Goal: Task Accomplishment & Management: Use online tool/utility

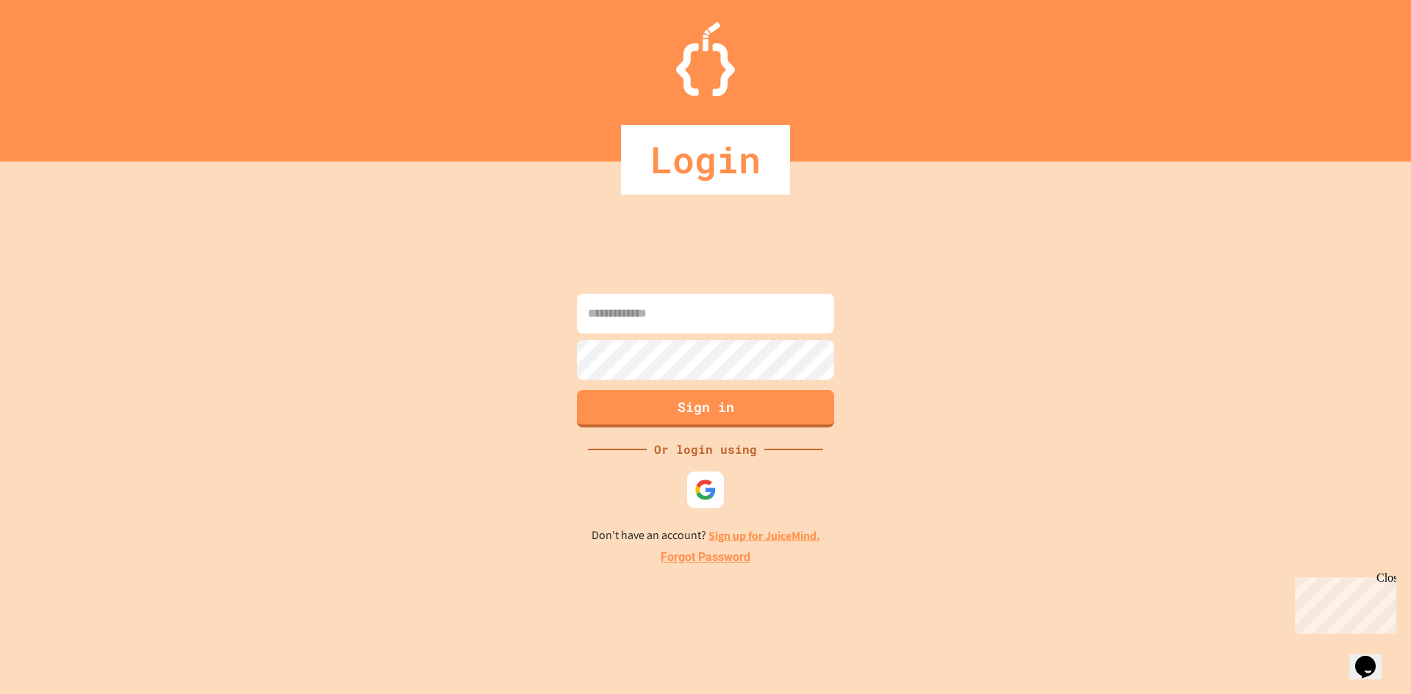
click at [674, 315] on input at bounding box center [705, 314] width 257 height 40
paste input "*"
type input "**********"
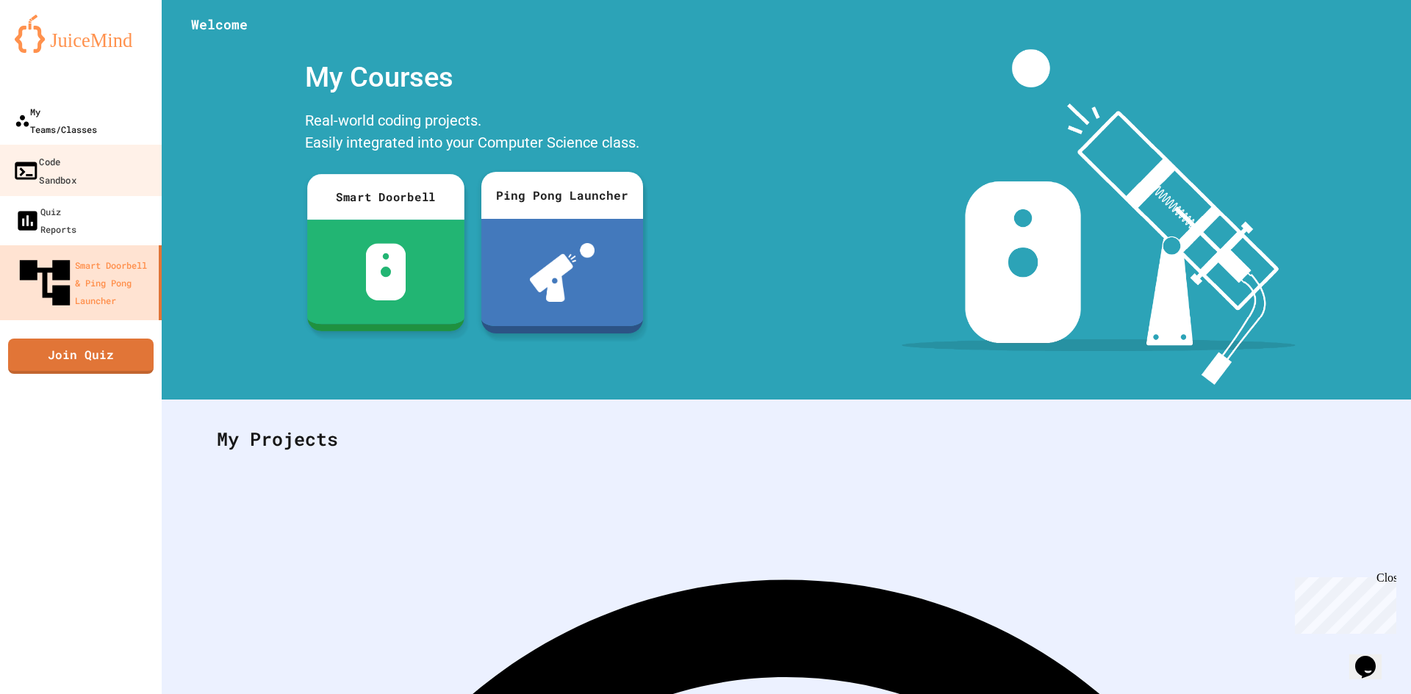
click at [93, 111] on div "My Teams/Classes" at bounding box center [56, 120] width 82 height 35
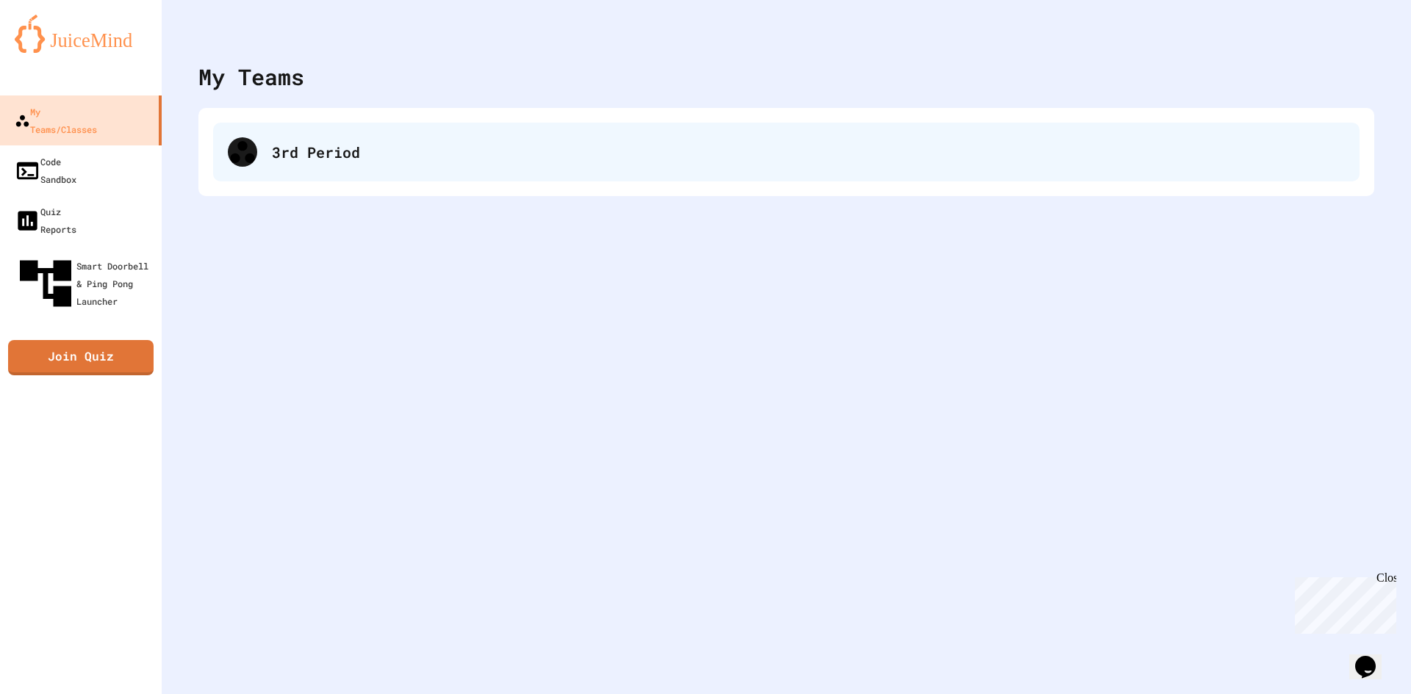
click at [332, 175] on div "3rd Period" at bounding box center [786, 152] width 1146 height 59
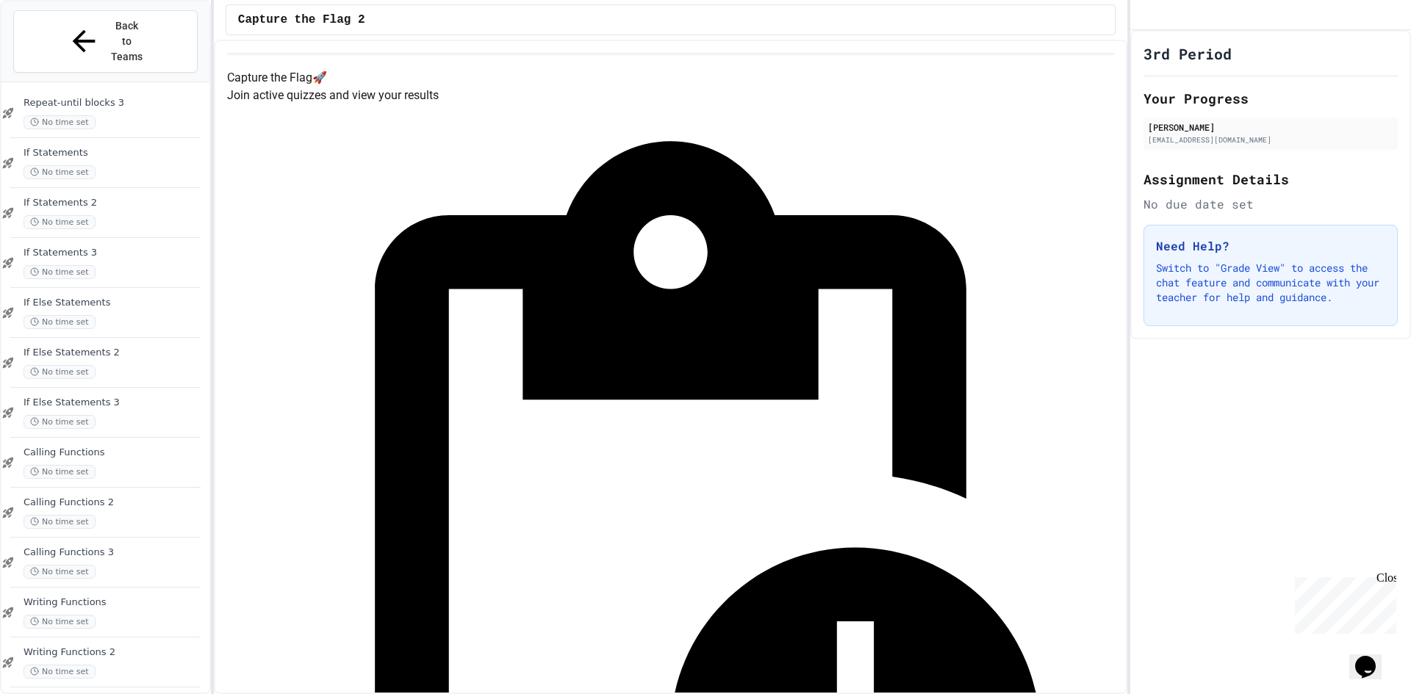
scroll to position [887, 0]
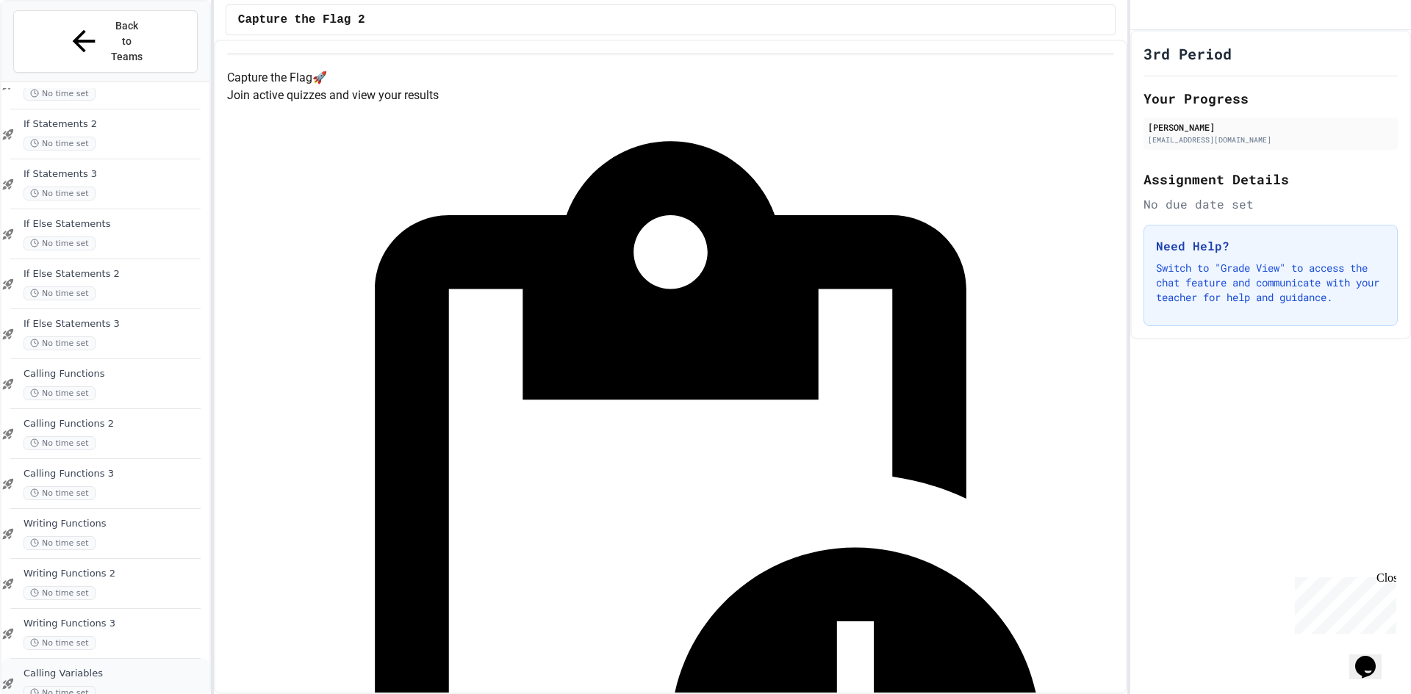
click at [164, 668] on div "Calling Variables No time set" at bounding box center [115, 684] width 183 height 32
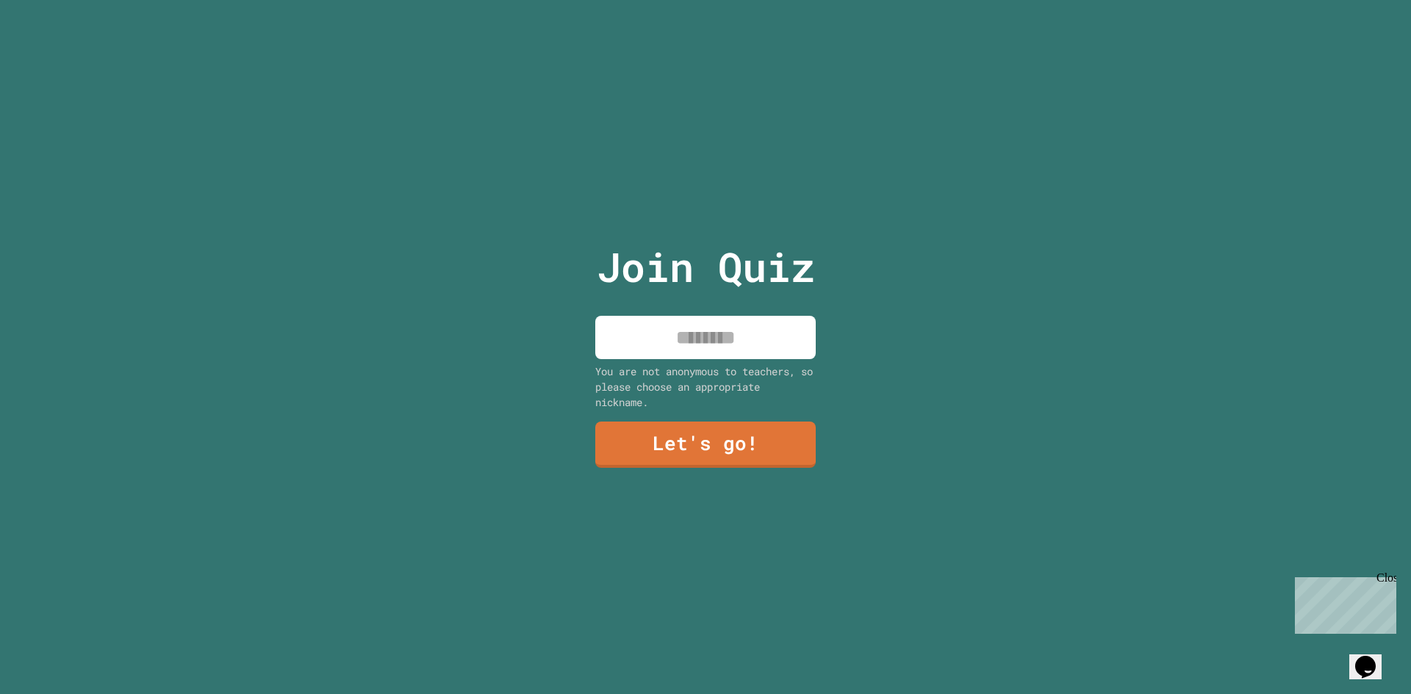
click at [669, 339] on input at bounding box center [705, 337] width 220 height 43
type input "********"
click at [690, 434] on link "Let's go!" at bounding box center [705, 444] width 223 height 49
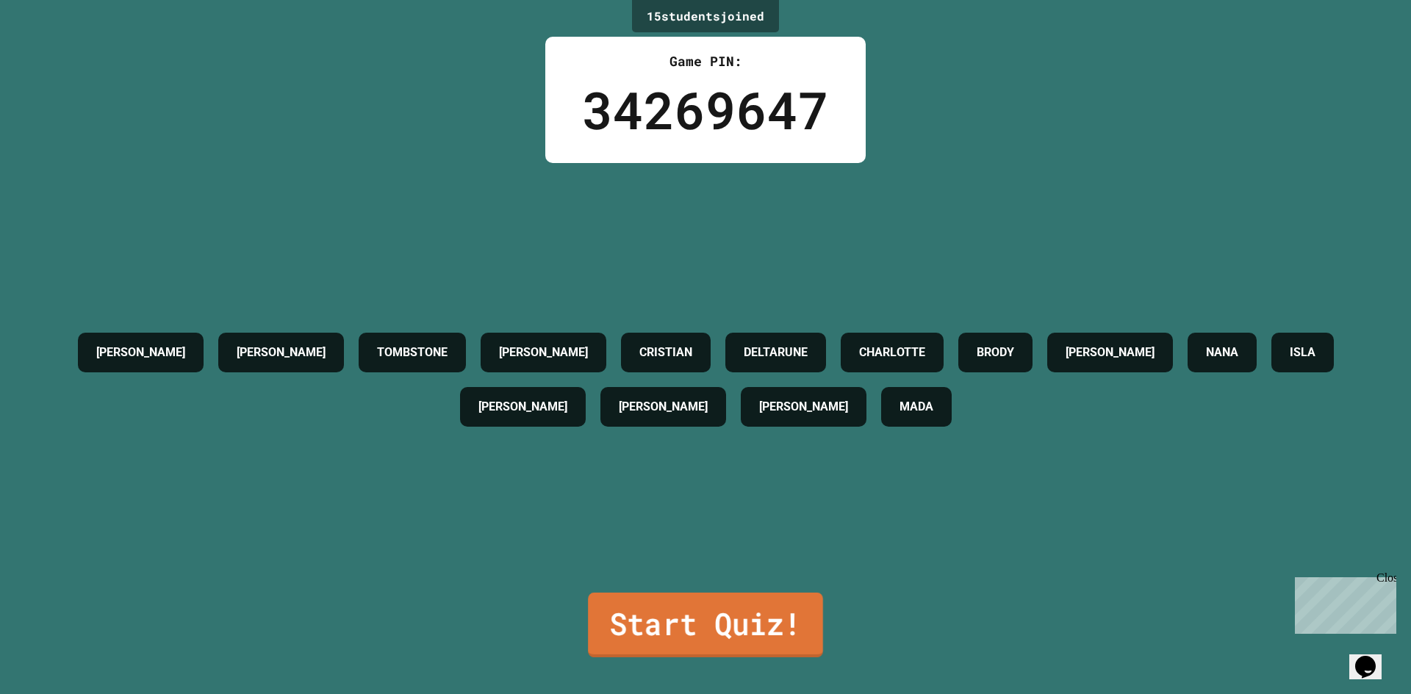
click at [722, 636] on link "Start Quiz!" at bounding box center [705, 625] width 235 height 65
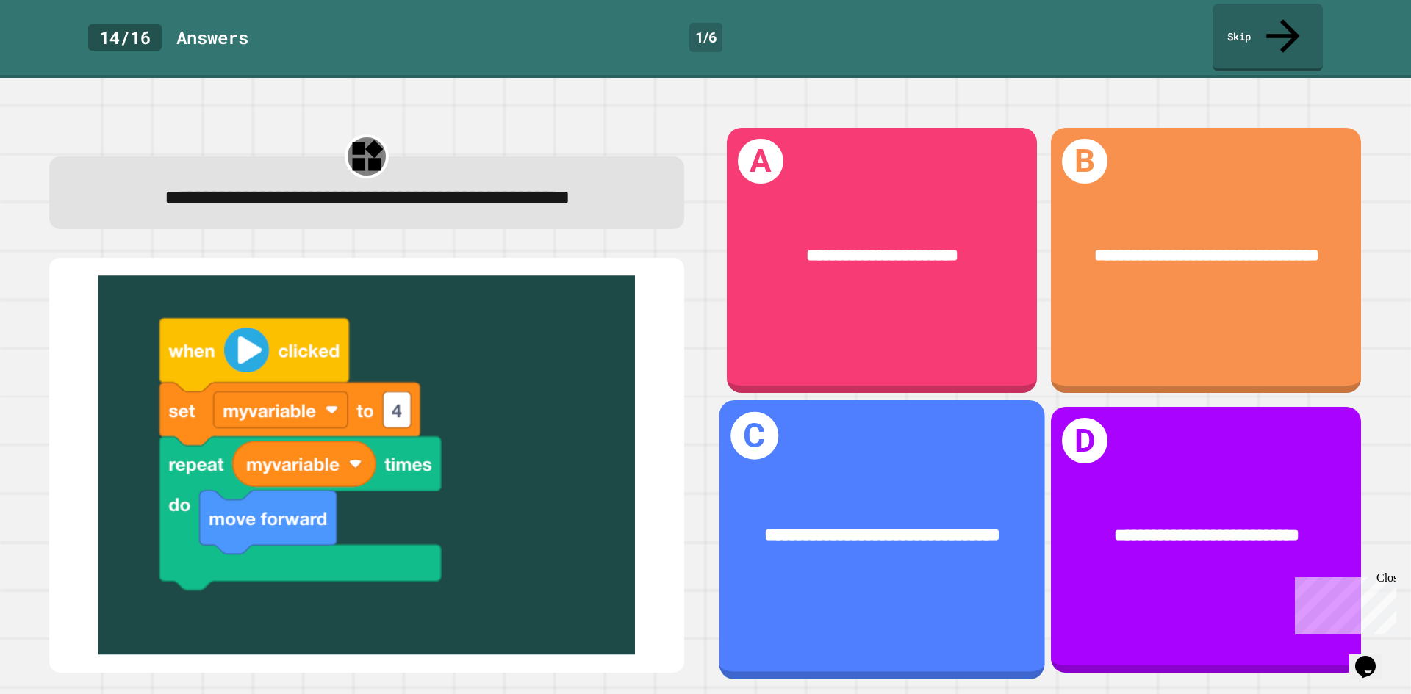
click at [893, 526] on span "**********" at bounding box center [882, 535] width 236 height 18
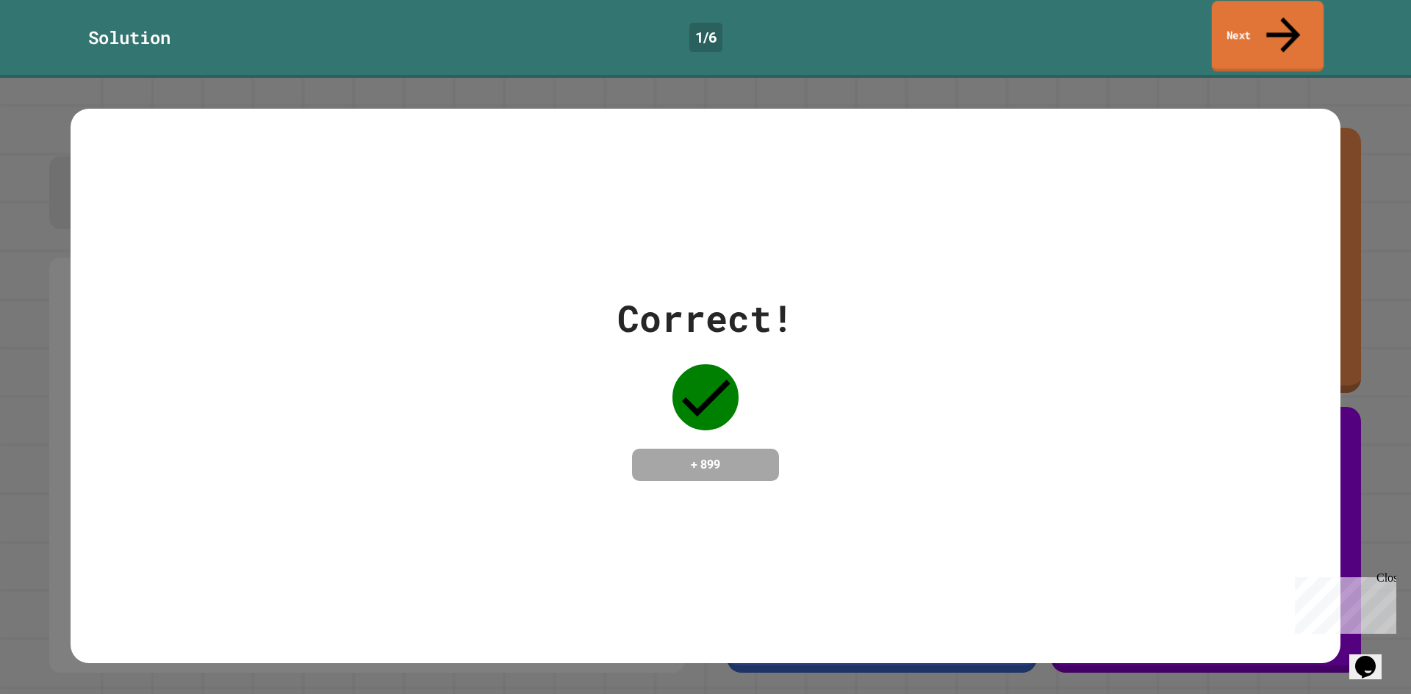
click at [1301, 18] on link "Next" at bounding box center [1268, 36] width 112 height 71
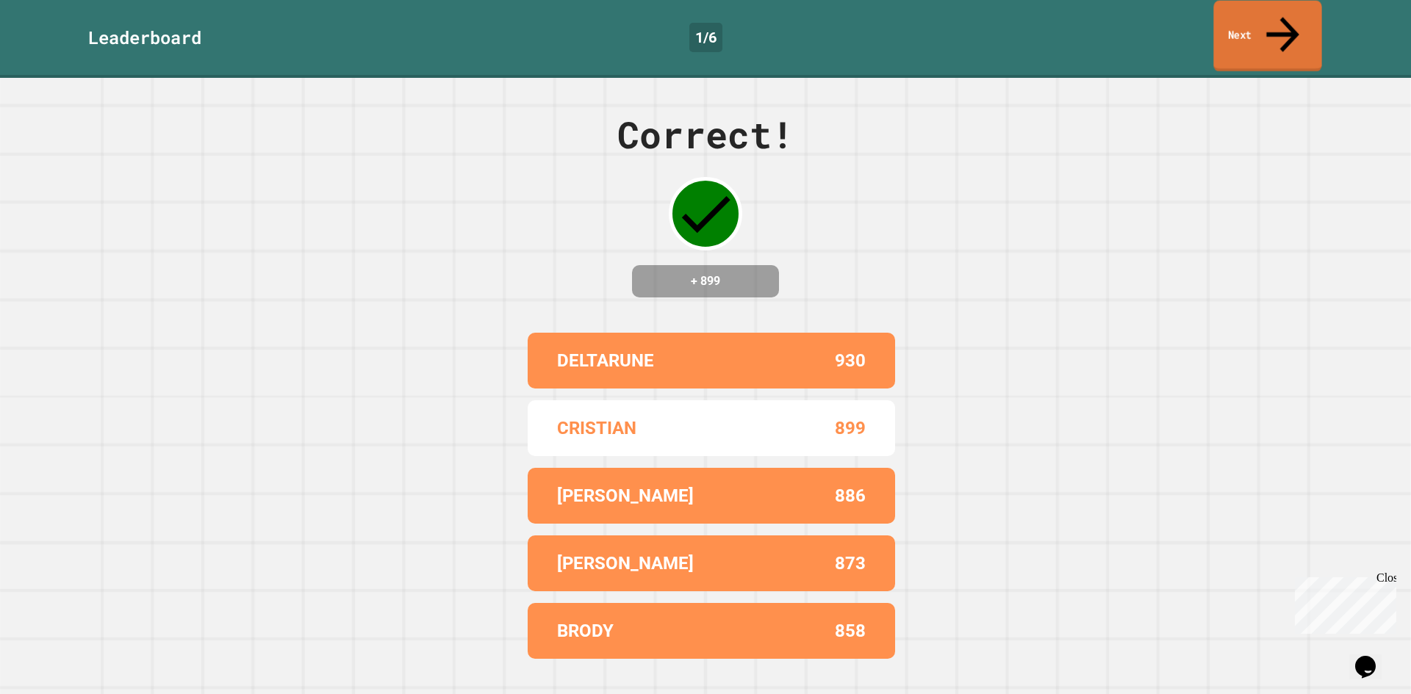
click at [1301, 18] on link "Next" at bounding box center [1267, 36] width 108 height 71
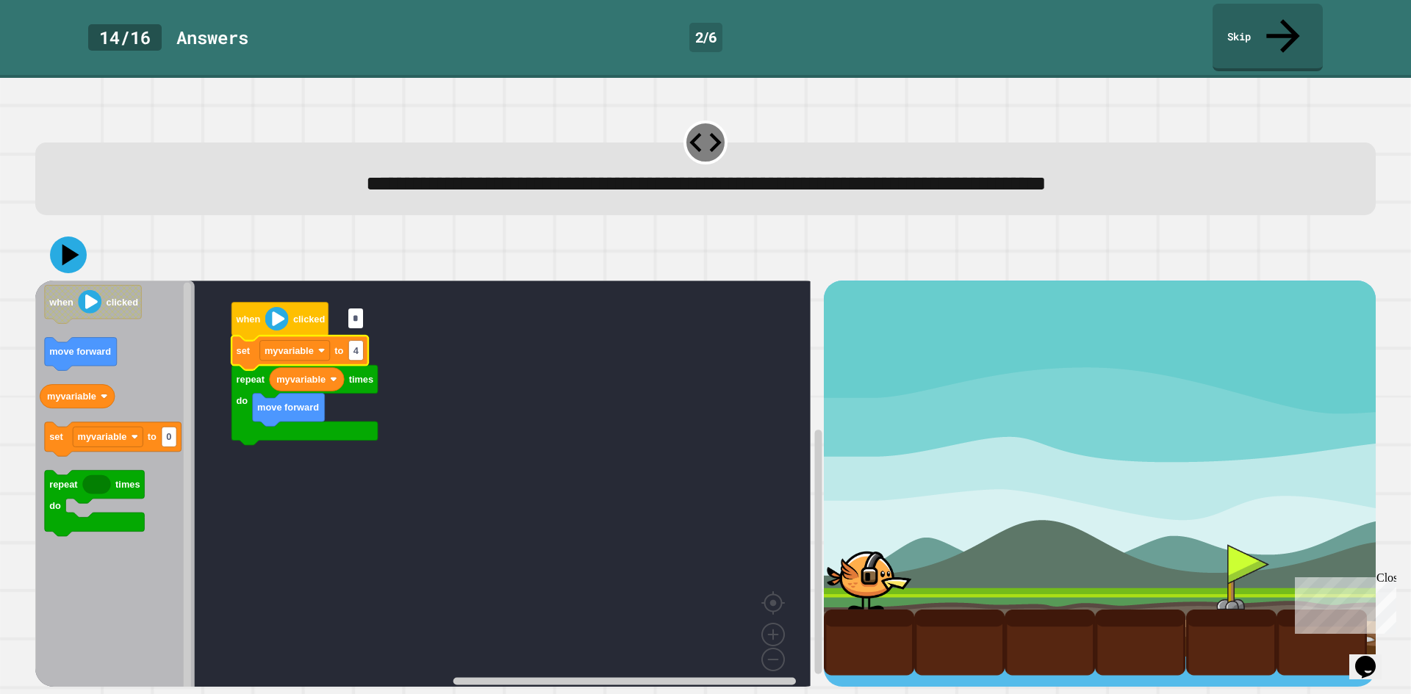
type input "*"
click at [79, 237] on icon at bounding box center [68, 255] width 37 height 37
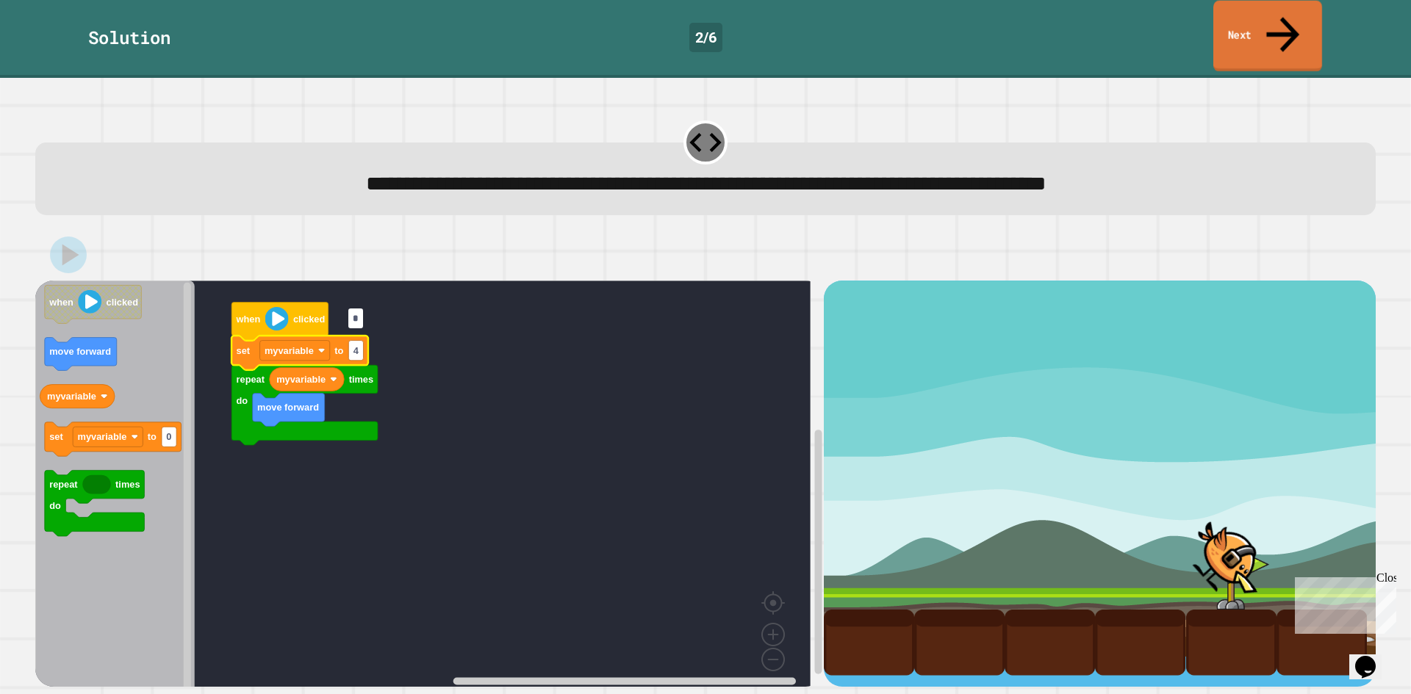
click at [1251, 28] on link "Next" at bounding box center [1267, 36] width 109 height 71
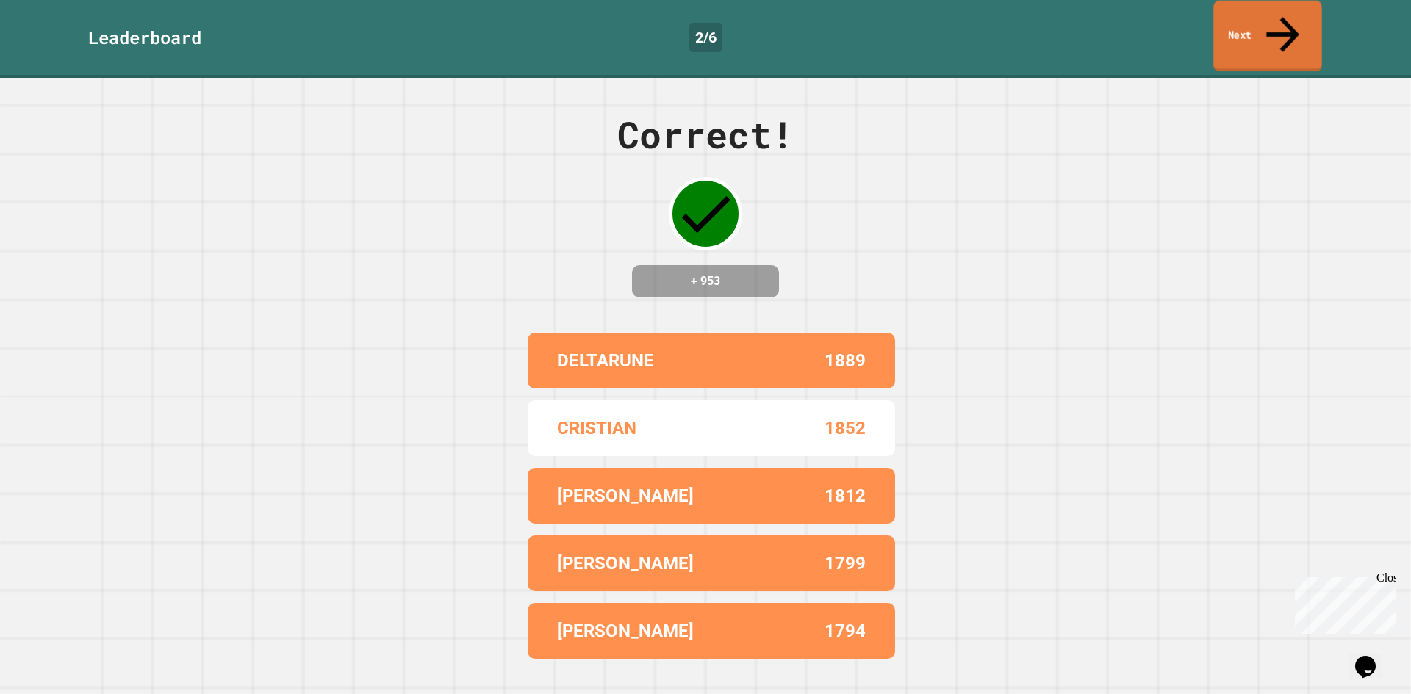
click at [1251, 28] on link "Next" at bounding box center [1267, 36] width 108 height 71
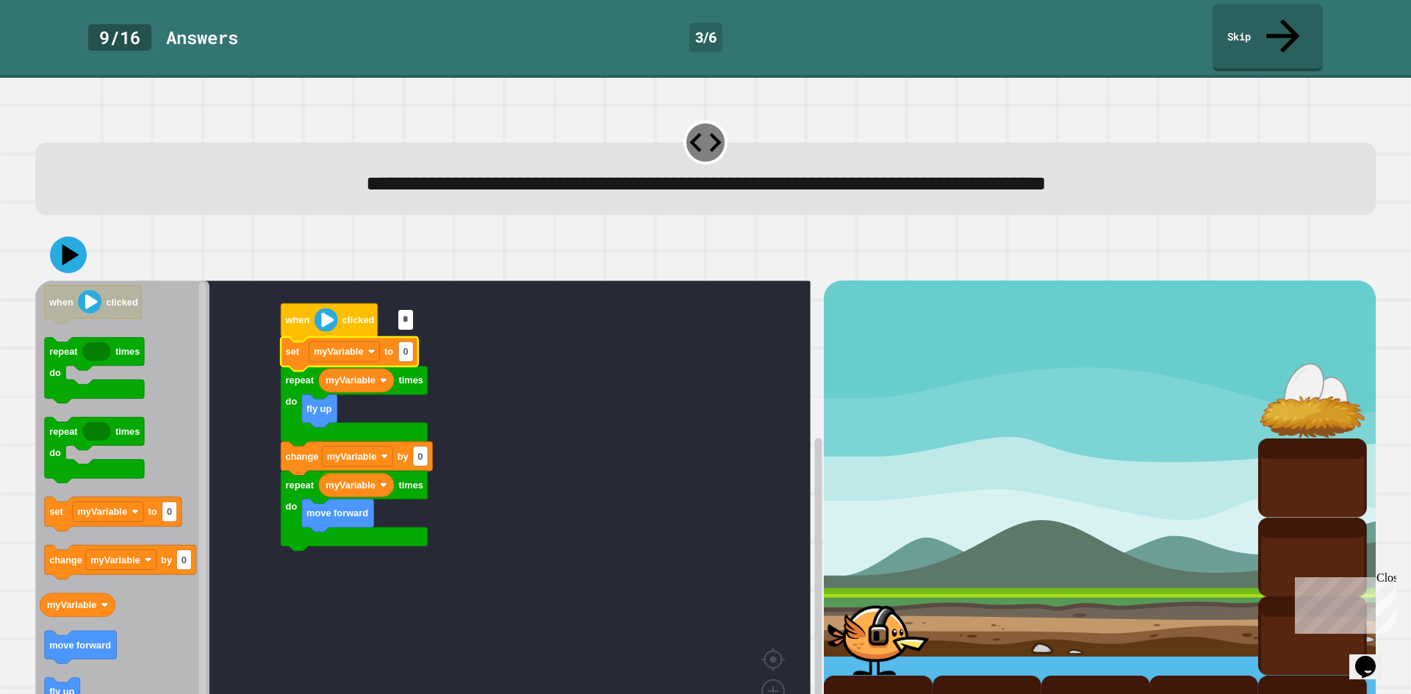
type input "*"
click at [60, 237] on icon at bounding box center [68, 255] width 37 height 37
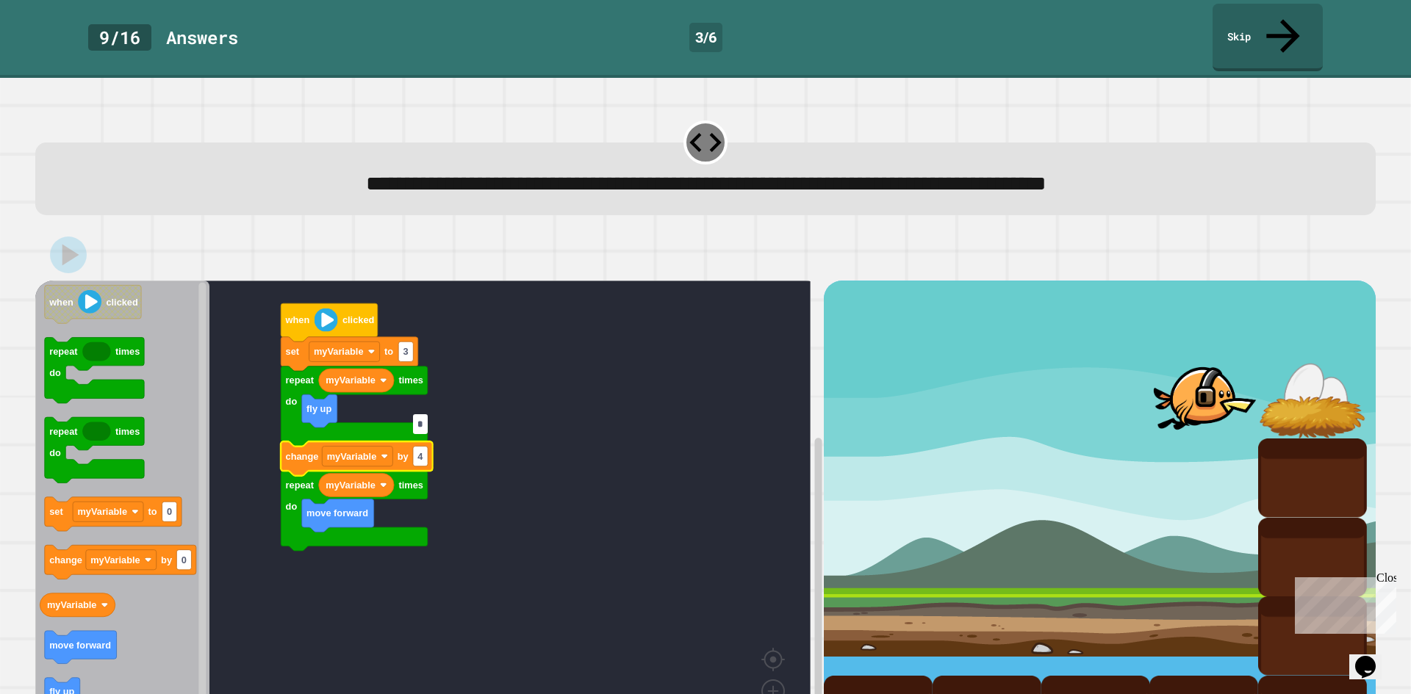
click at [423, 420] on input "*" at bounding box center [420, 424] width 15 height 20
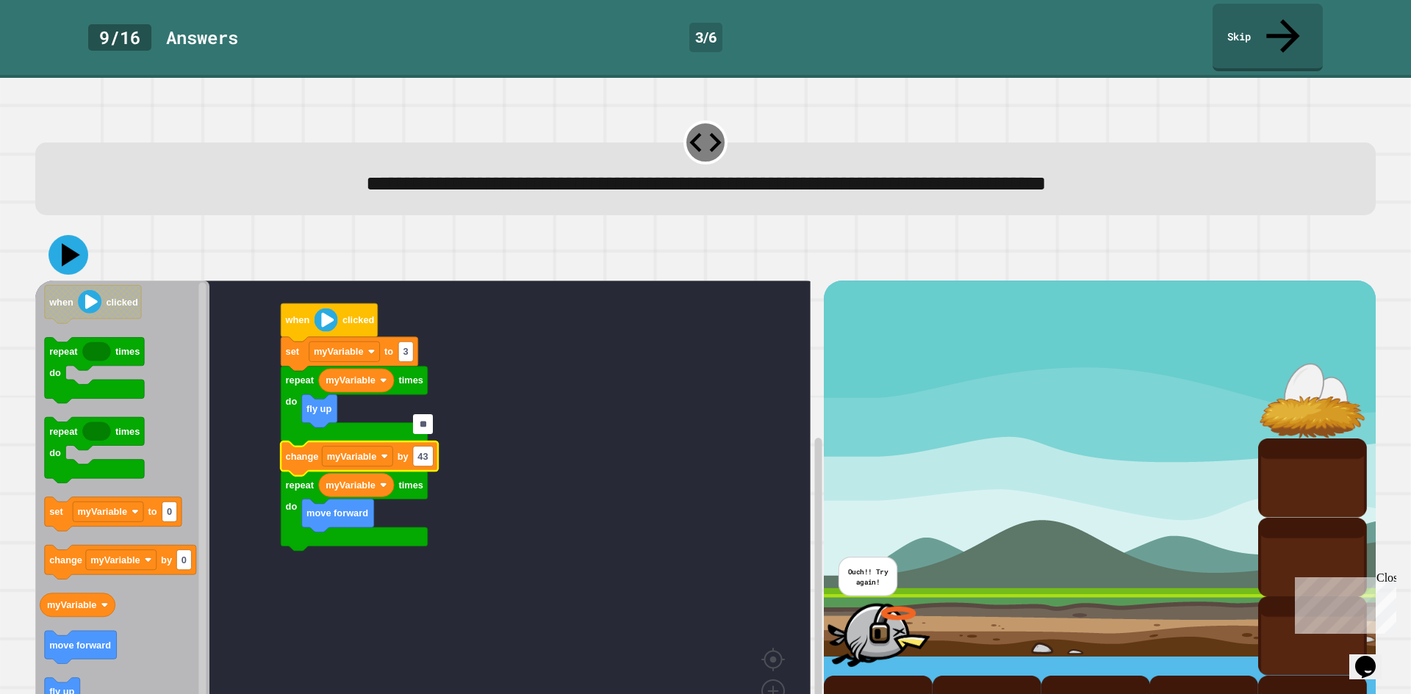
click at [65, 244] on icon at bounding box center [71, 255] width 18 height 23
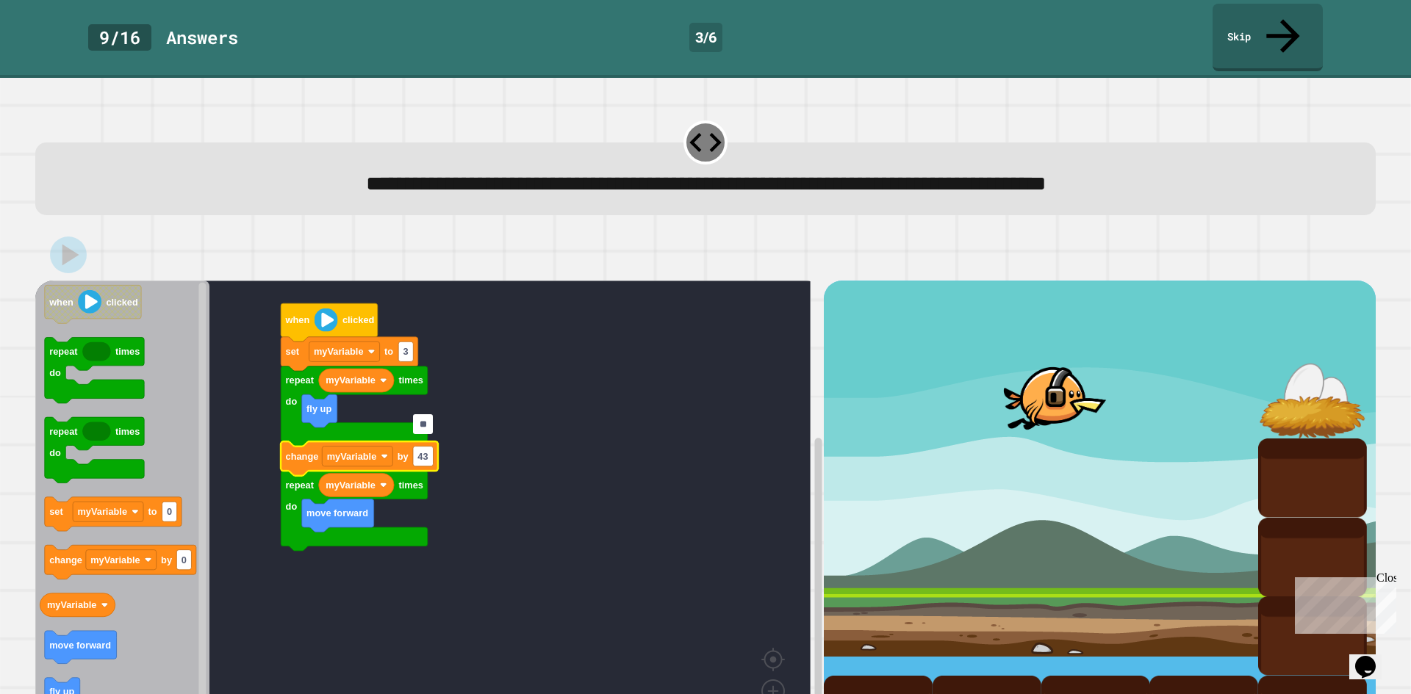
click at [428, 428] on input "**" at bounding box center [423, 424] width 21 height 20
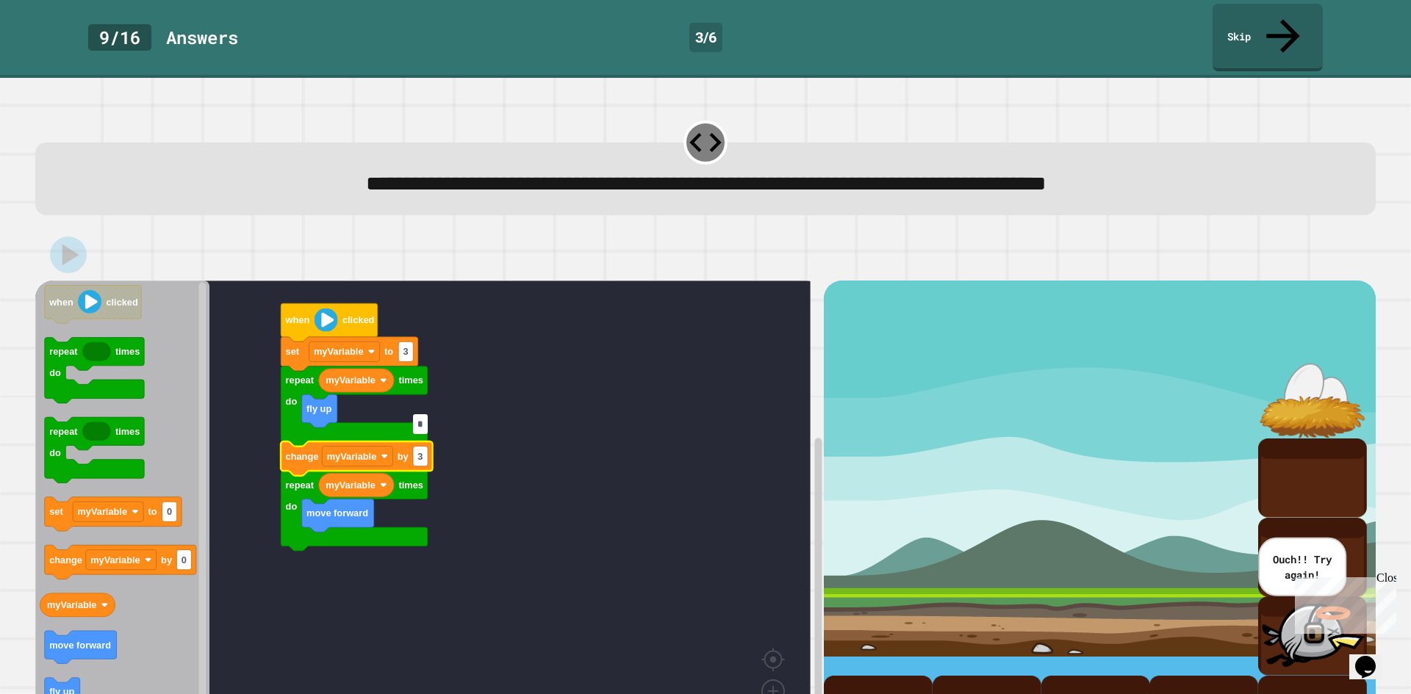
type input "*"
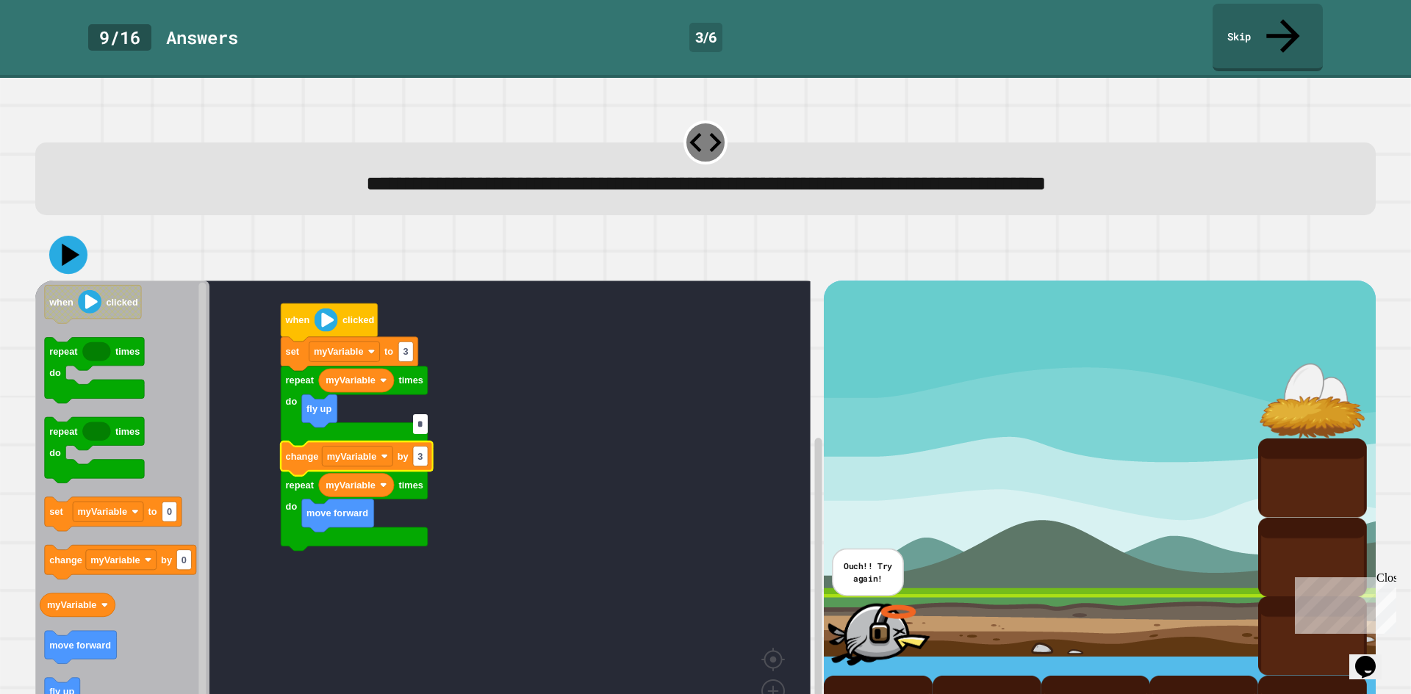
click at [65, 236] on icon at bounding box center [68, 255] width 38 height 38
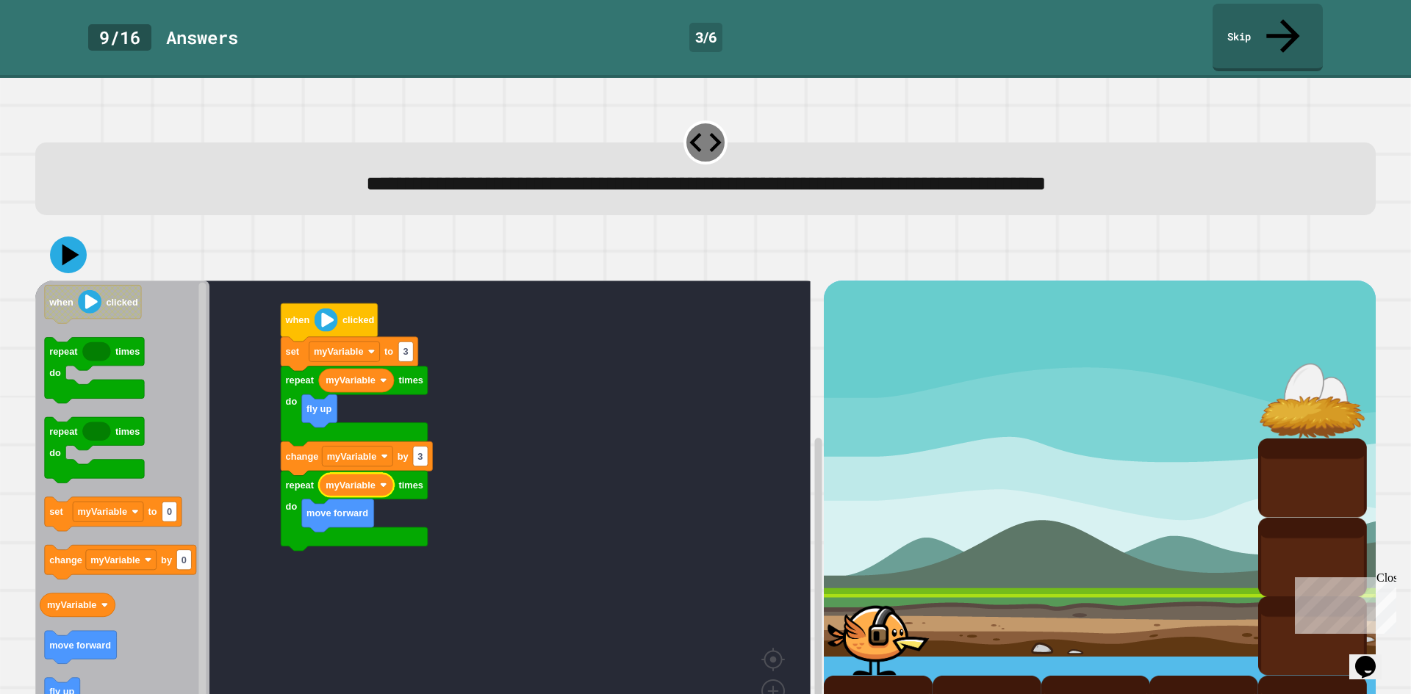
click at [376, 474] on icon "Blockly Workspace" at bounding box center [356, 486] width 75 height 24
click at [423, 447] on rect "Blockly Workspace" at bounding box center [420, 457] width 15 height 20
type input "*"
click at [55, 233] on icon at bounding box center [68, 255] width 44 height 44
click at [374, 474] on icon "Blockly Workspace" at bounding box center [356, 486] width 75 height 24
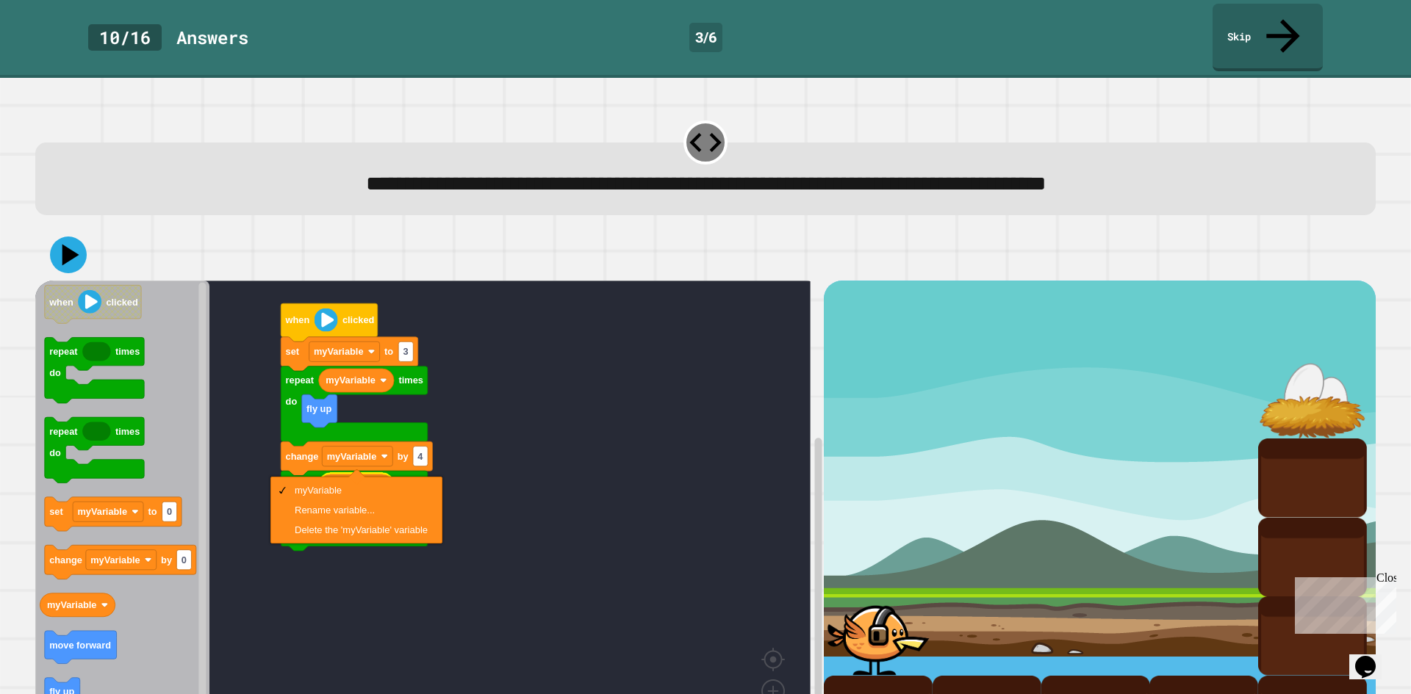
click at [517, 541] on rect "Blockly Workspace" at bounding box center [422, 517] width 775 height 473
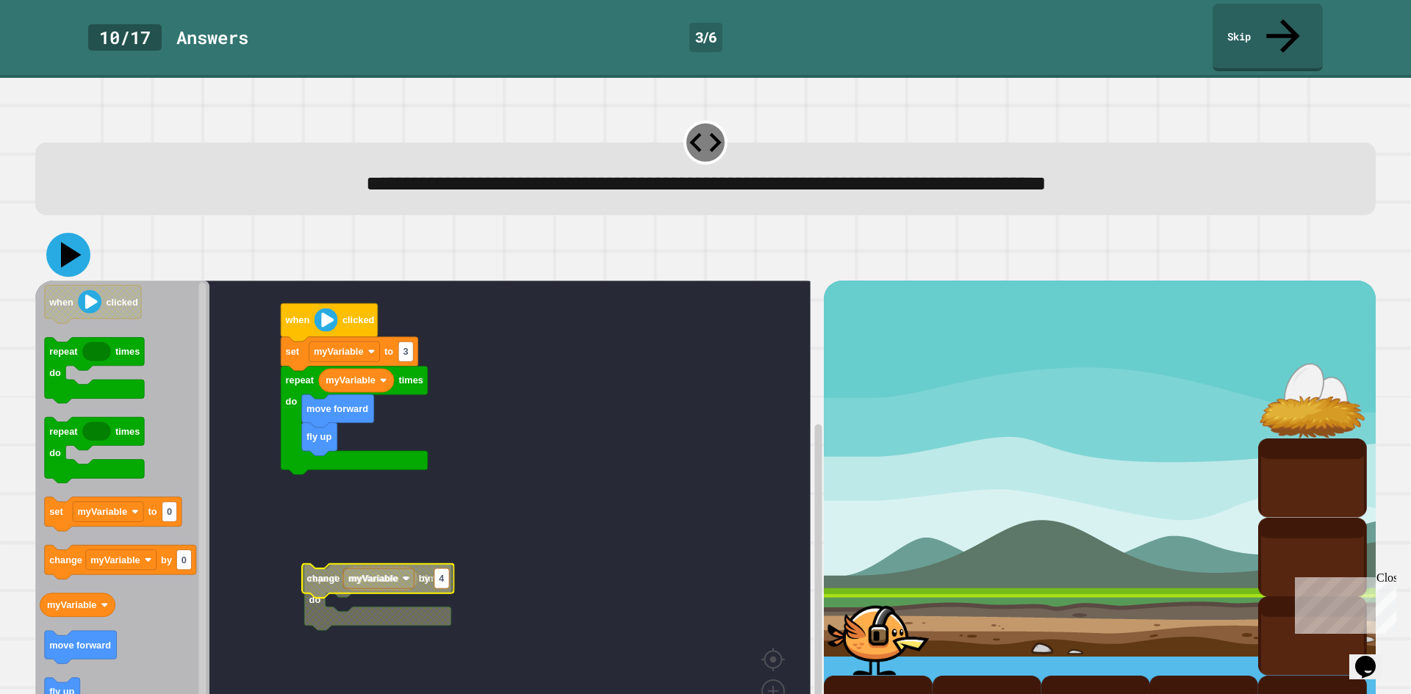
click at [63, 243] on icon at bounding box center [71, 256] width 21 height 26
click at [63, 243] on icon at bounding box center [71, 255] width 19 height 24
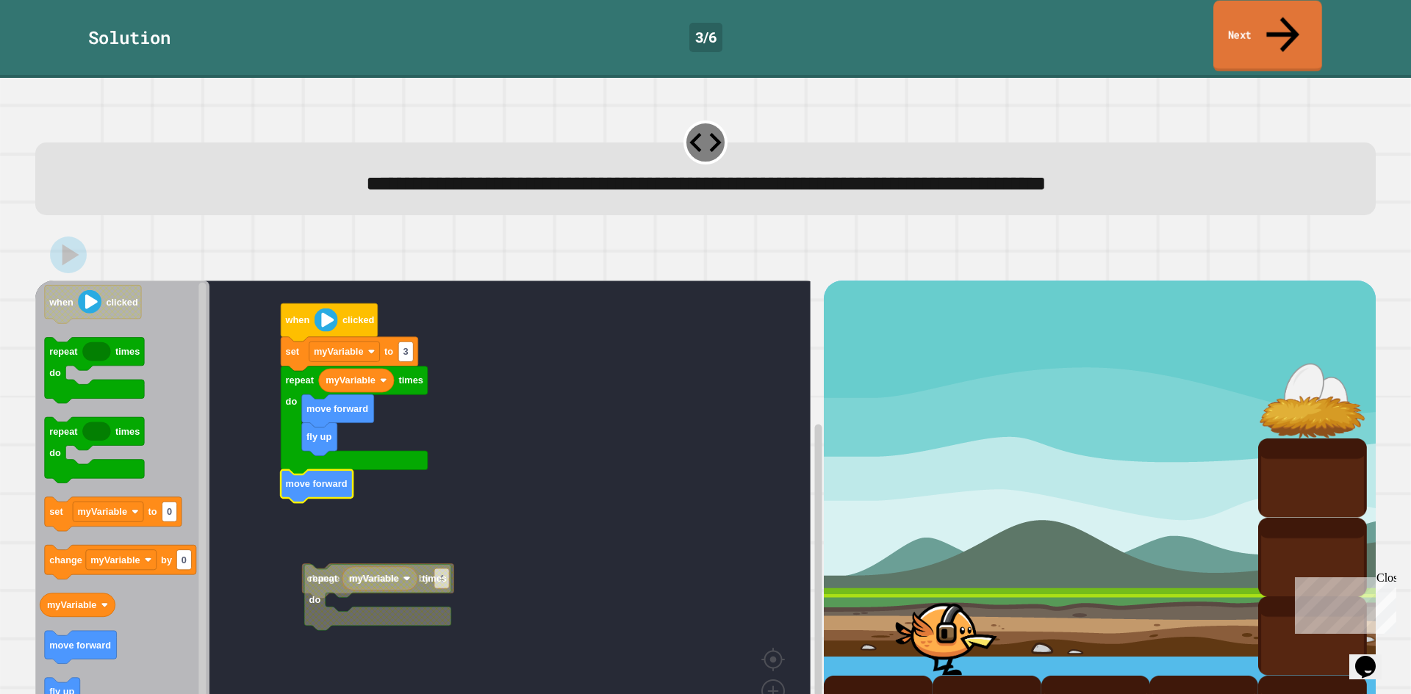
click at [1302, 12] on link "Next" at bounding box center [1267, 36] width 109 height 71
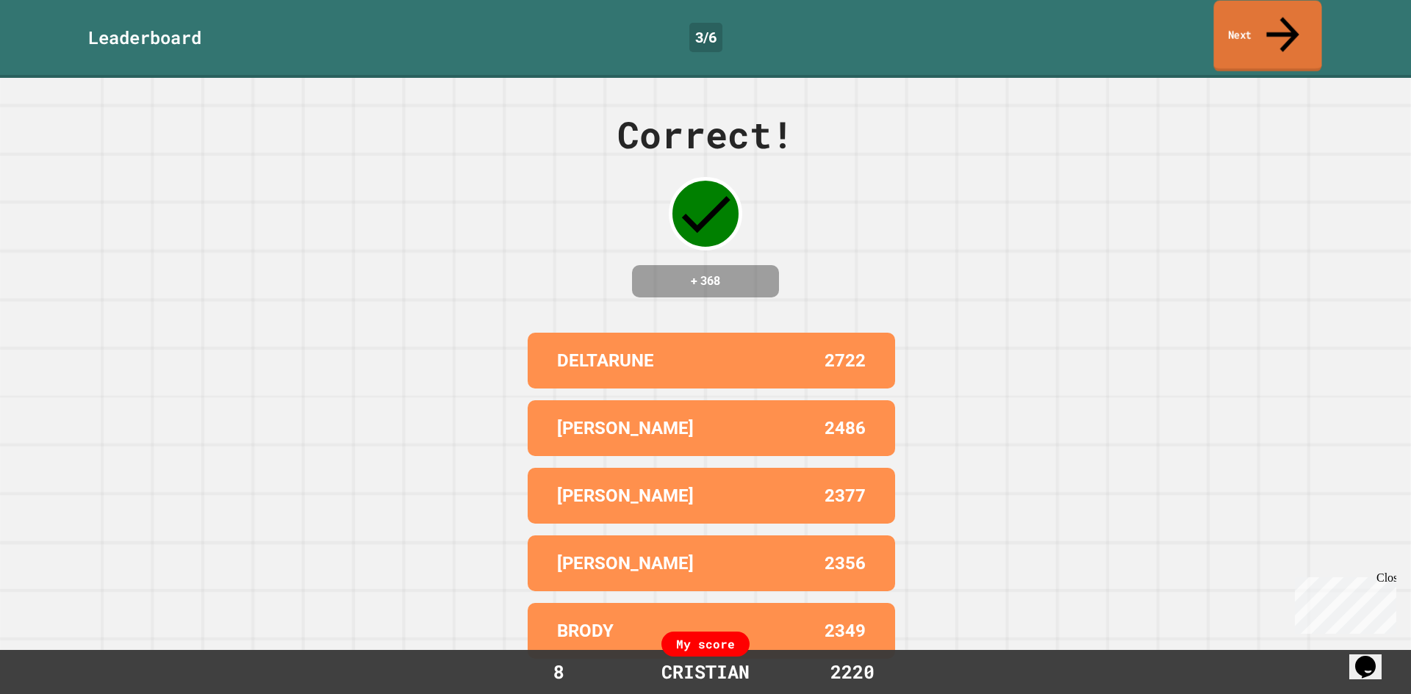
click at [1302, 12] on link "Next" at bounding box center [1267, 36] width 108 height 71
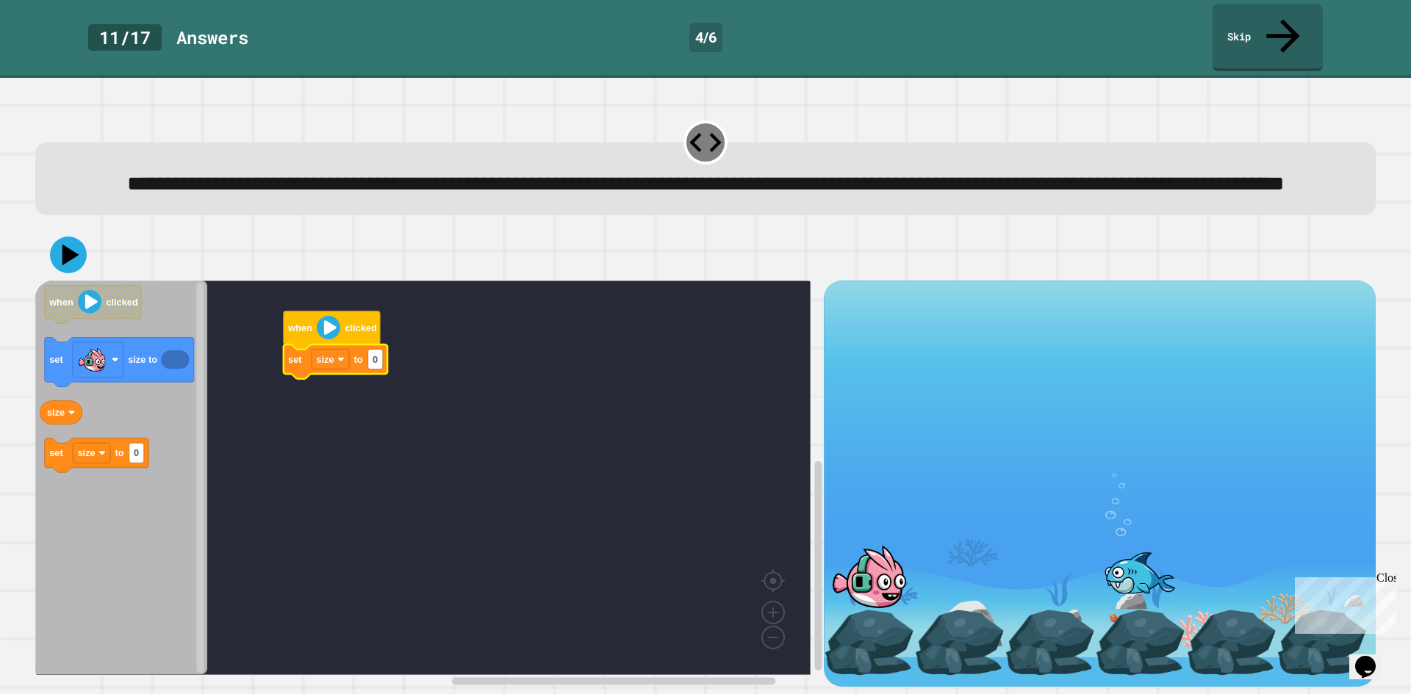
click at [384, 369] on icon "Blockly Workspace" at bounding box center [336, 362] width 104 height 34
click at [381, 370] on rect "Blockly Workspace" at bounding box center [375, 360] width 15 height 20
type input "****"
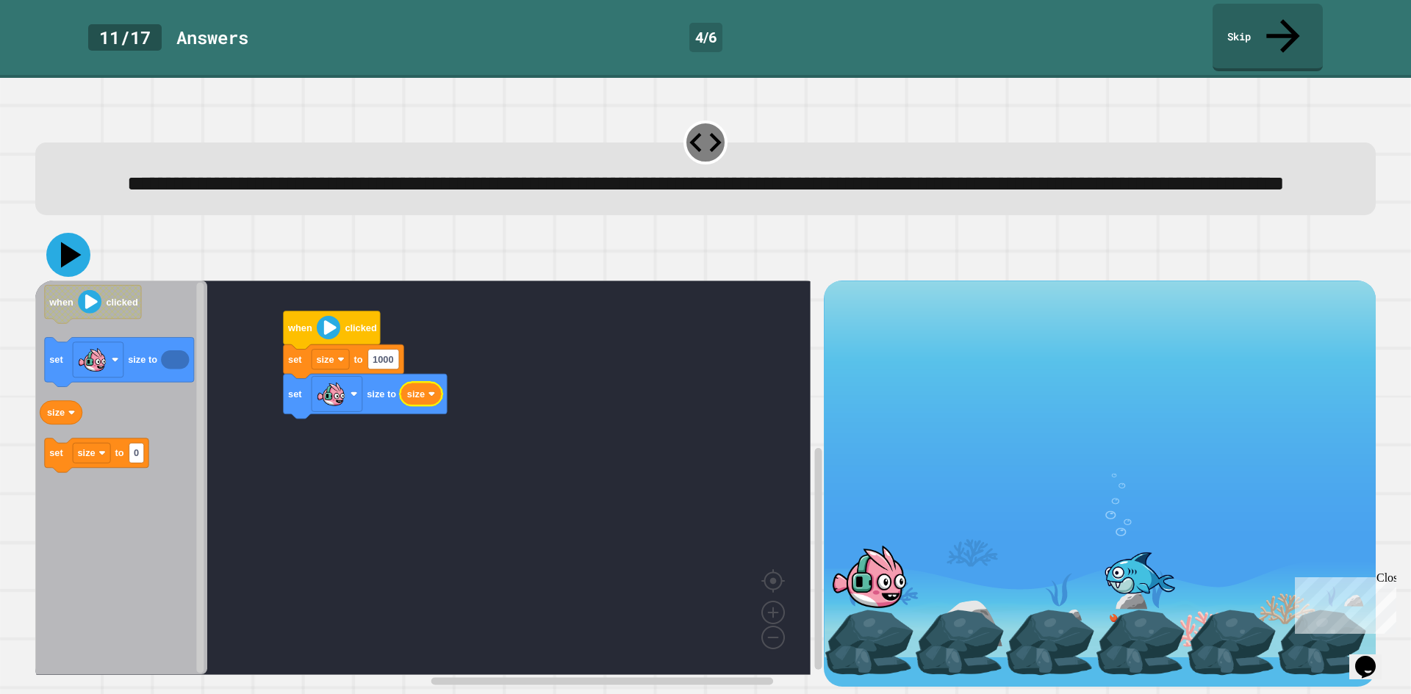
click at [76, 254] on icon at bounding box center [68, 255] width 44 height 44
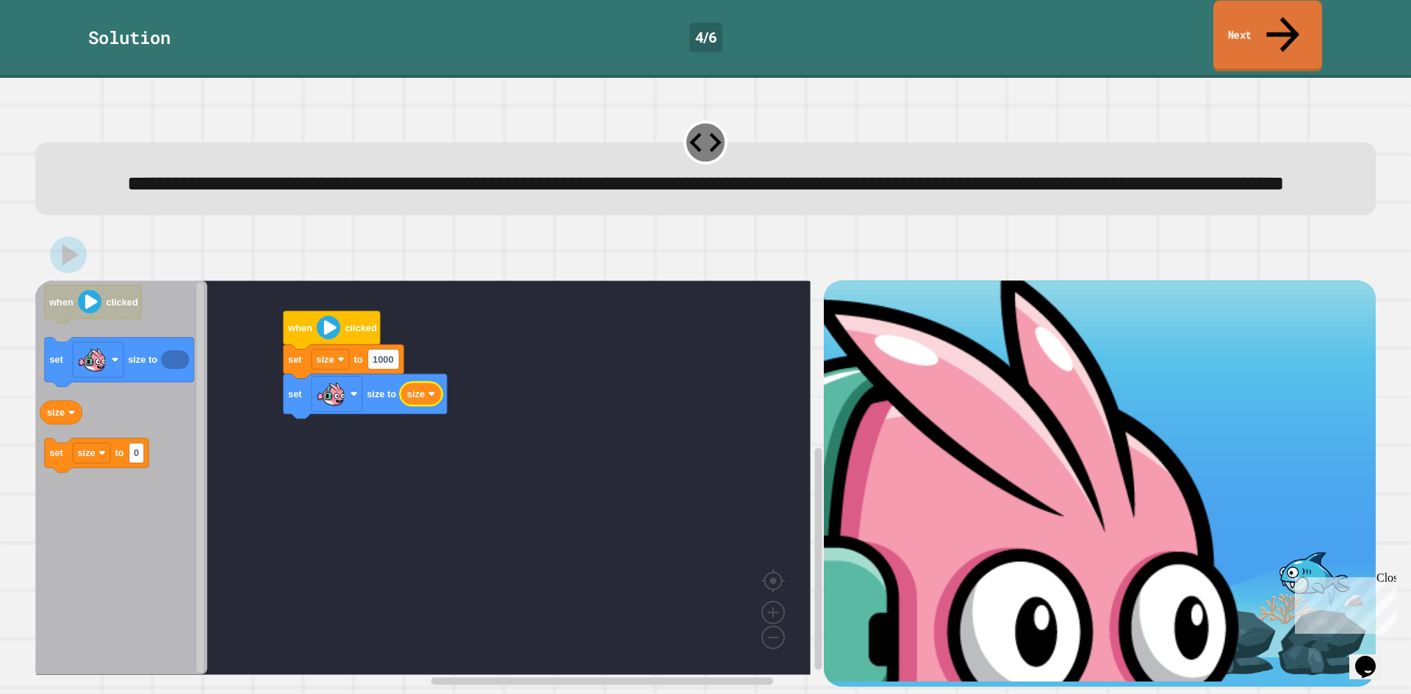
click at [1271, 18] on link "Next" at bounding box center [1267, 36] width 109 height 71
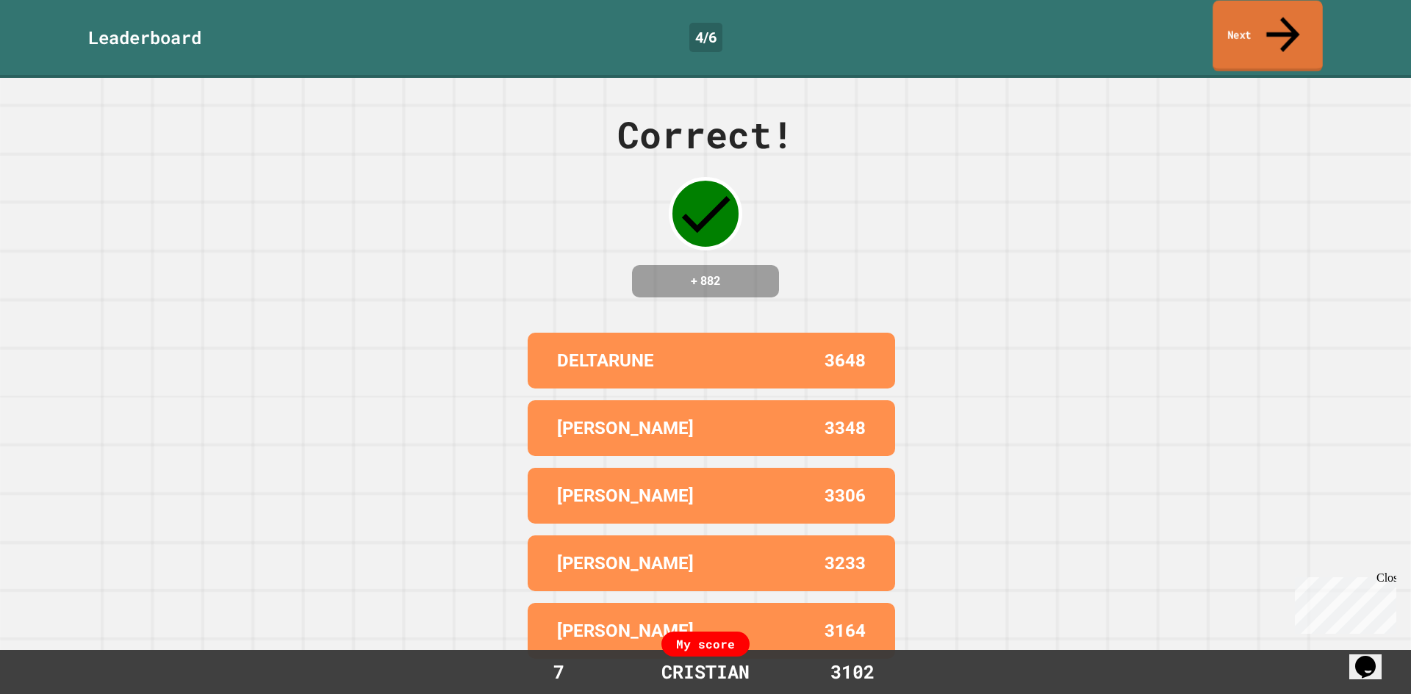
click at [1271, 18] on link "Next" at bounding box center [1268, 36] width 110 height 71
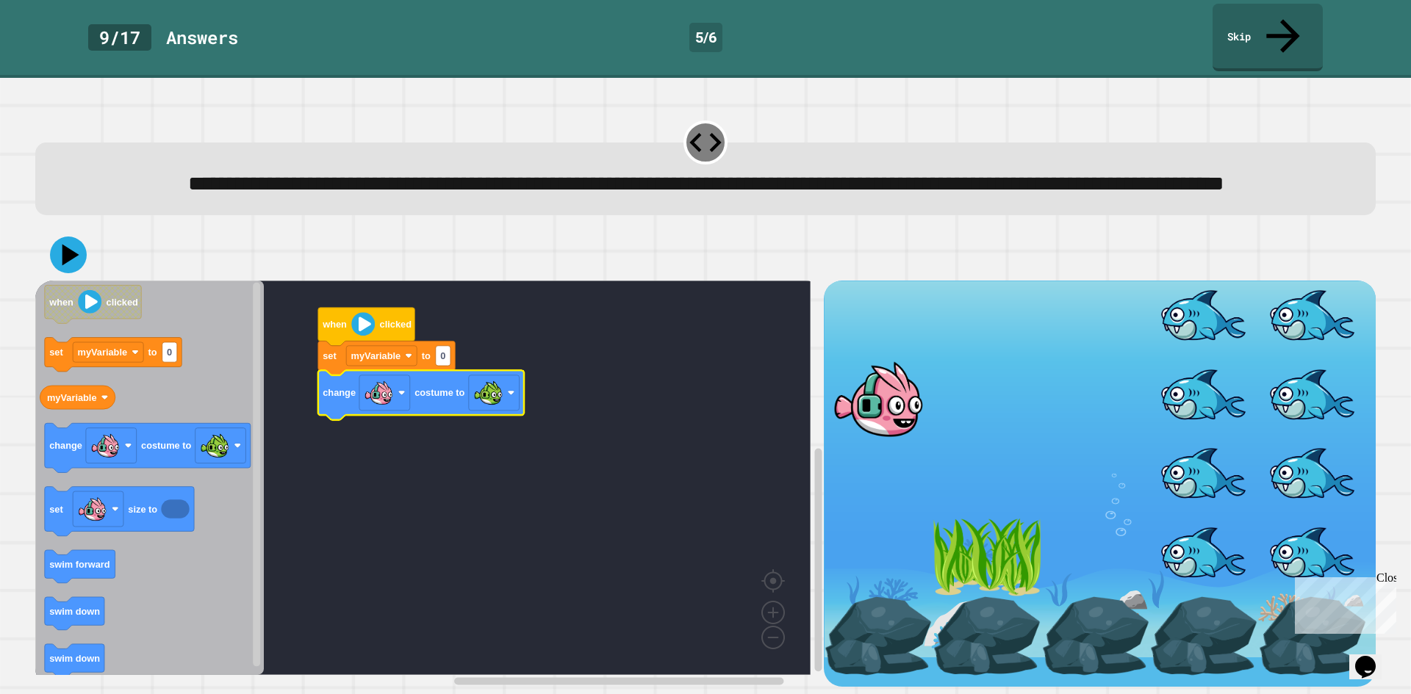
click at [362, 346] on icon "Blockly Workspace" at bounding box center [386, 359] width 137 height 34
click at [375, 360] on text "myVariable" at bounding box center [376, 356] width 50 height 11
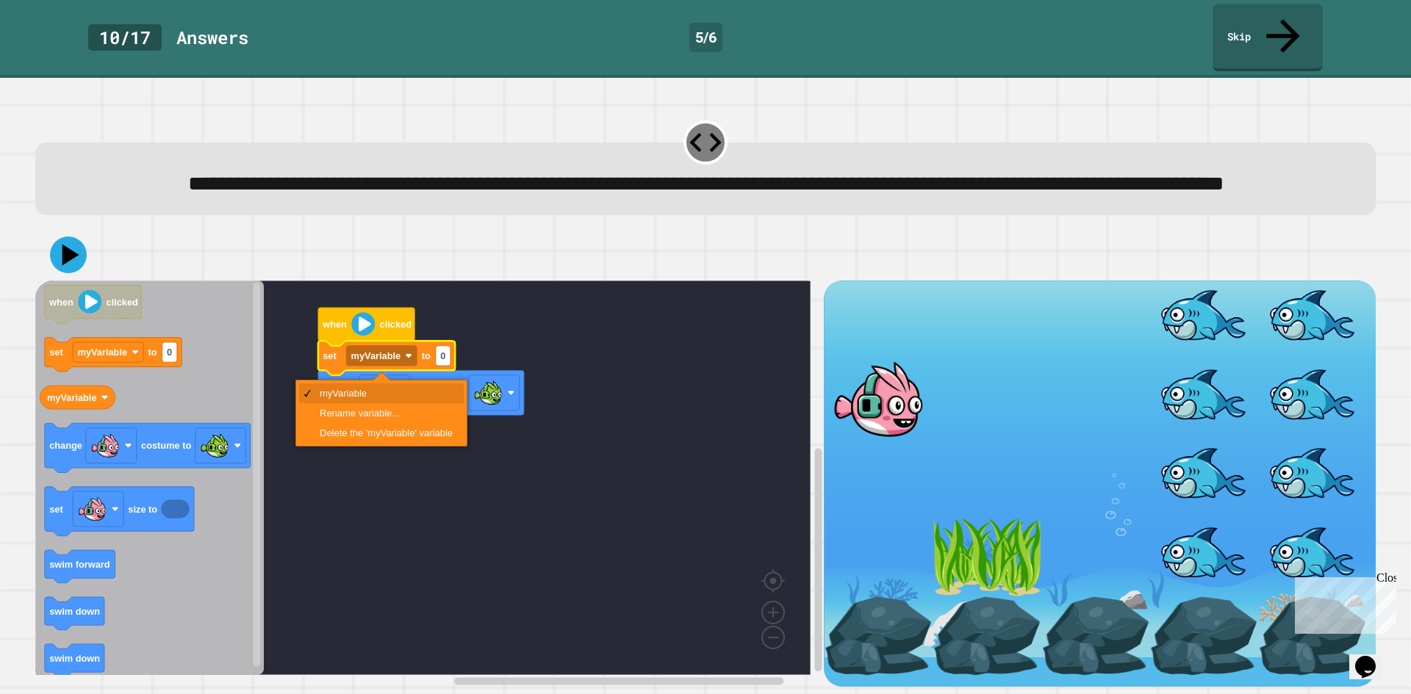
click at [489, 328] on rect "Blockly Workspace" at bounding box center [422, 478] width 775 height 395
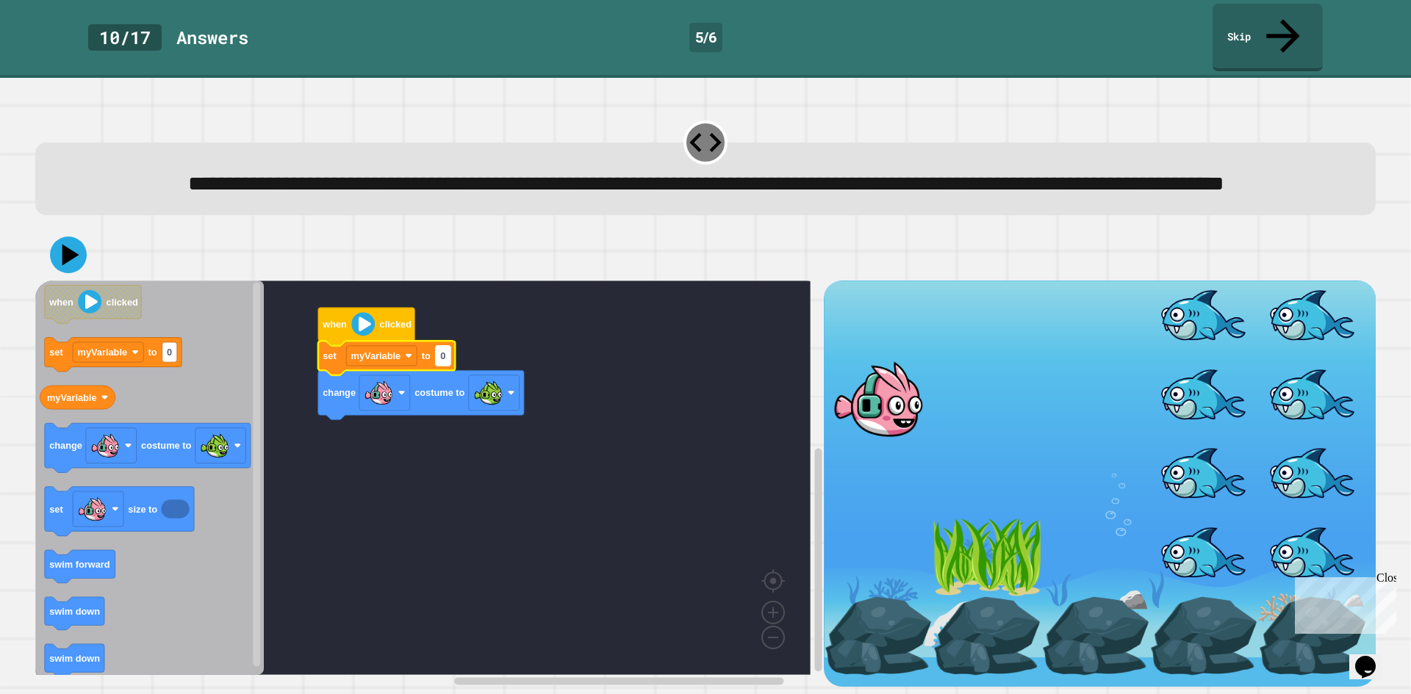
click at [442, 362] on text "0" at bounding box center [442, 356] width 5 height 11
type input "*"
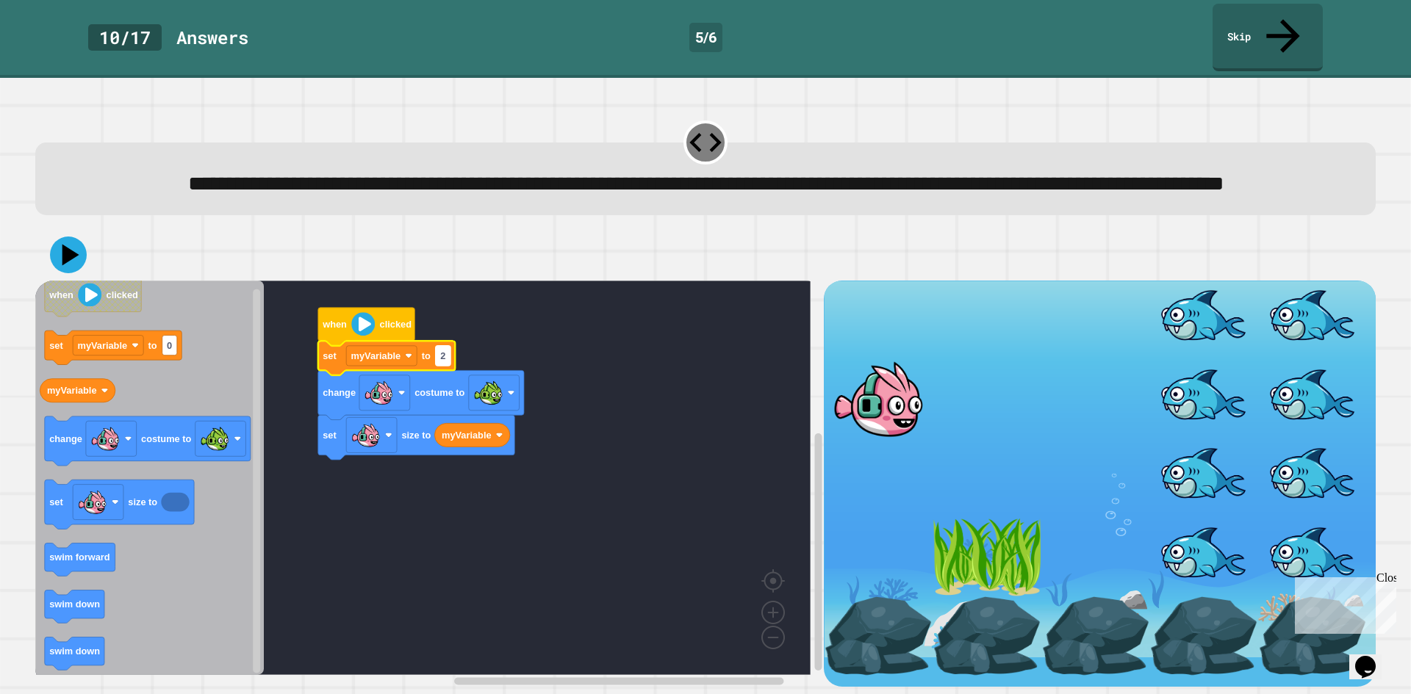
click at [445, 362] on text "2" at bounding box center [442, 356] width 5 height 11
type input "*"
click at [65, 277] on div at bounding box center [705, 254] width 1340 height 51
click at [64, 266] on icon at bounding box center [70, 256] width 17 height 22
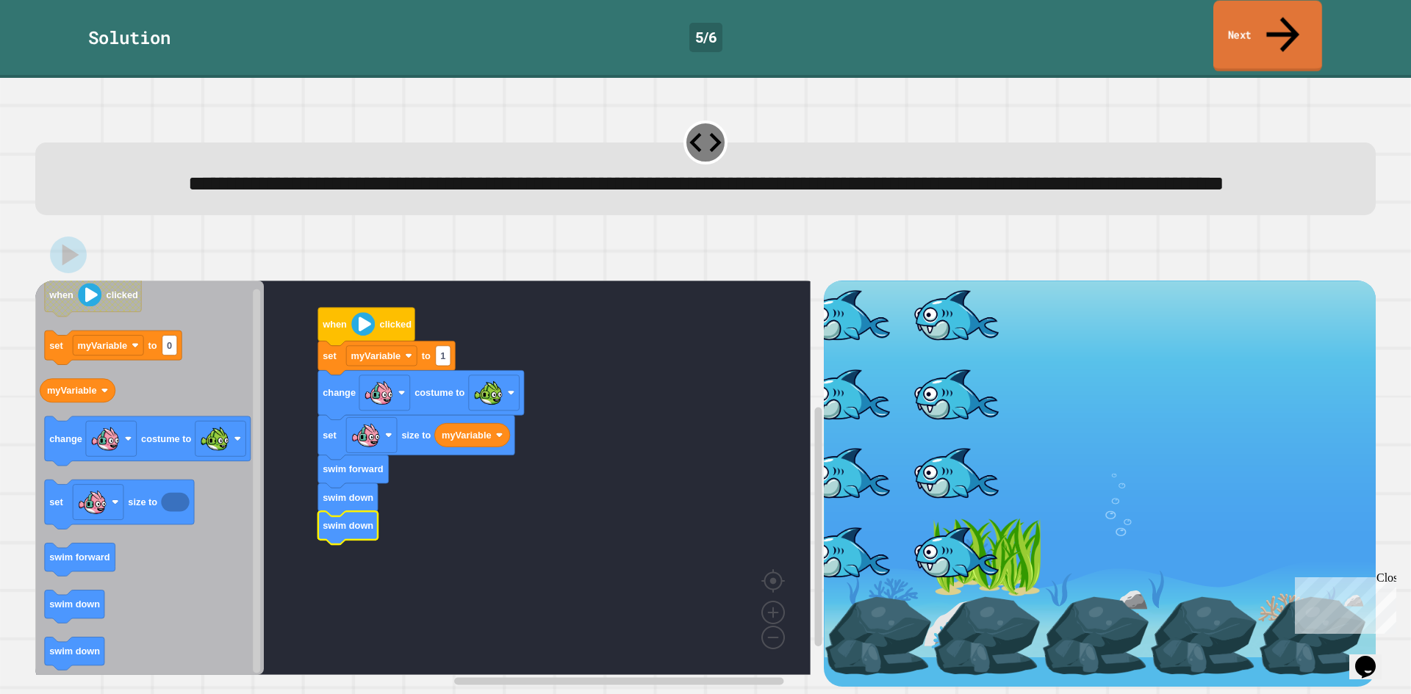
click at [1230, 23] on link "Next" at bounding box center [1267, 36] width 109 height 71
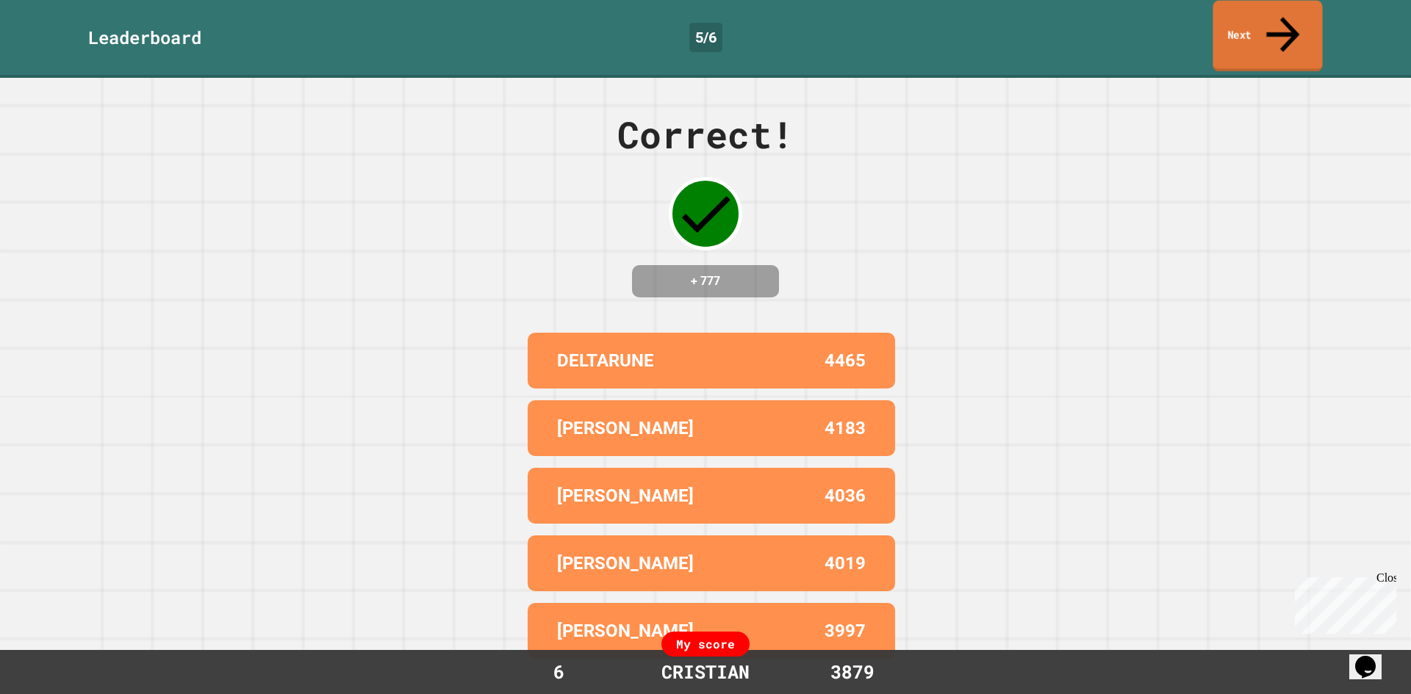
click at [1230, 23] on link "Next" at bounding box center [1267, 36] width 109 height 71
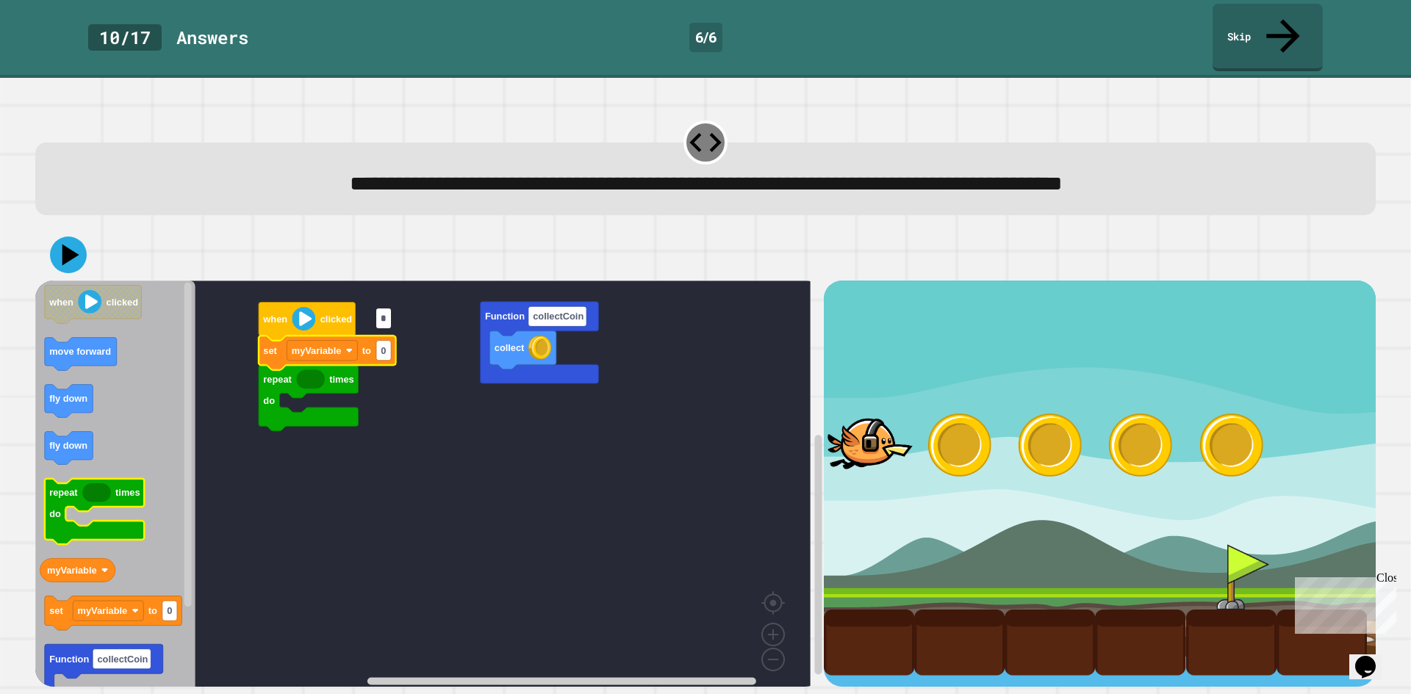
type input "*"
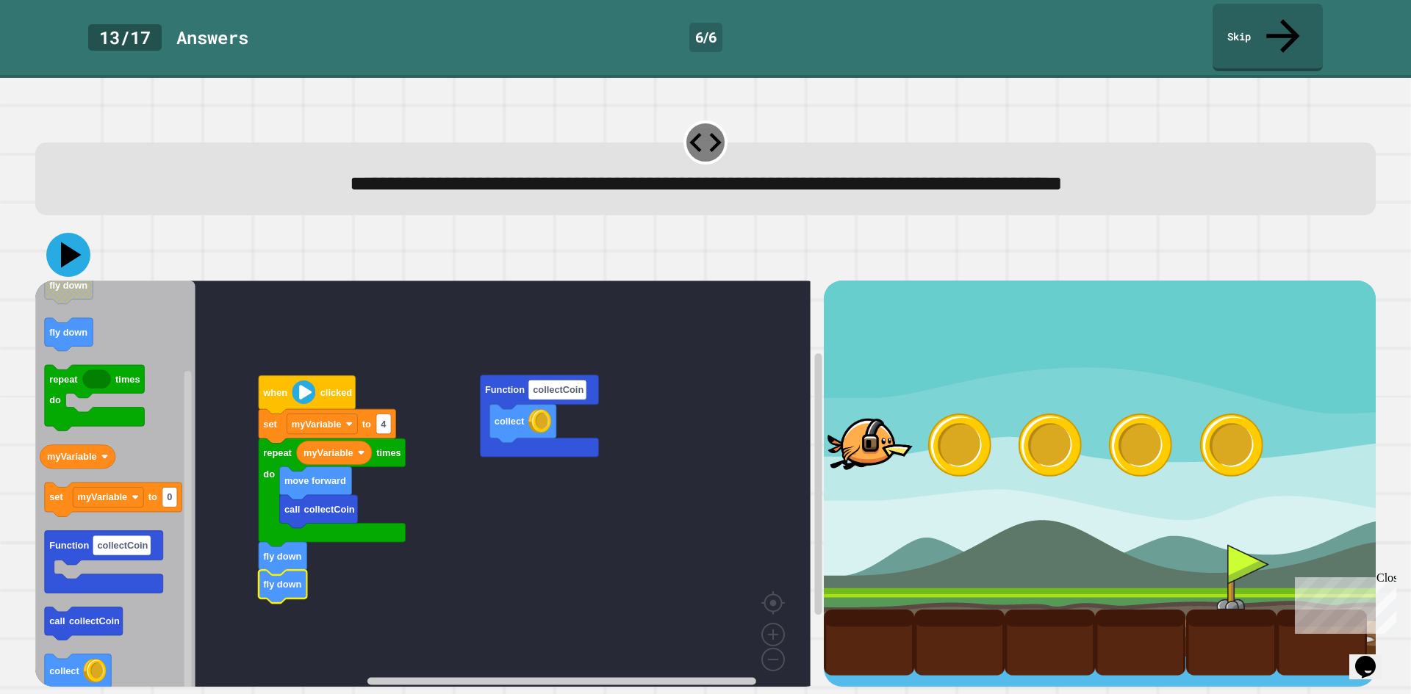
click at [58, 233] on icon at bounding box center [68, 255] width 44 height 44
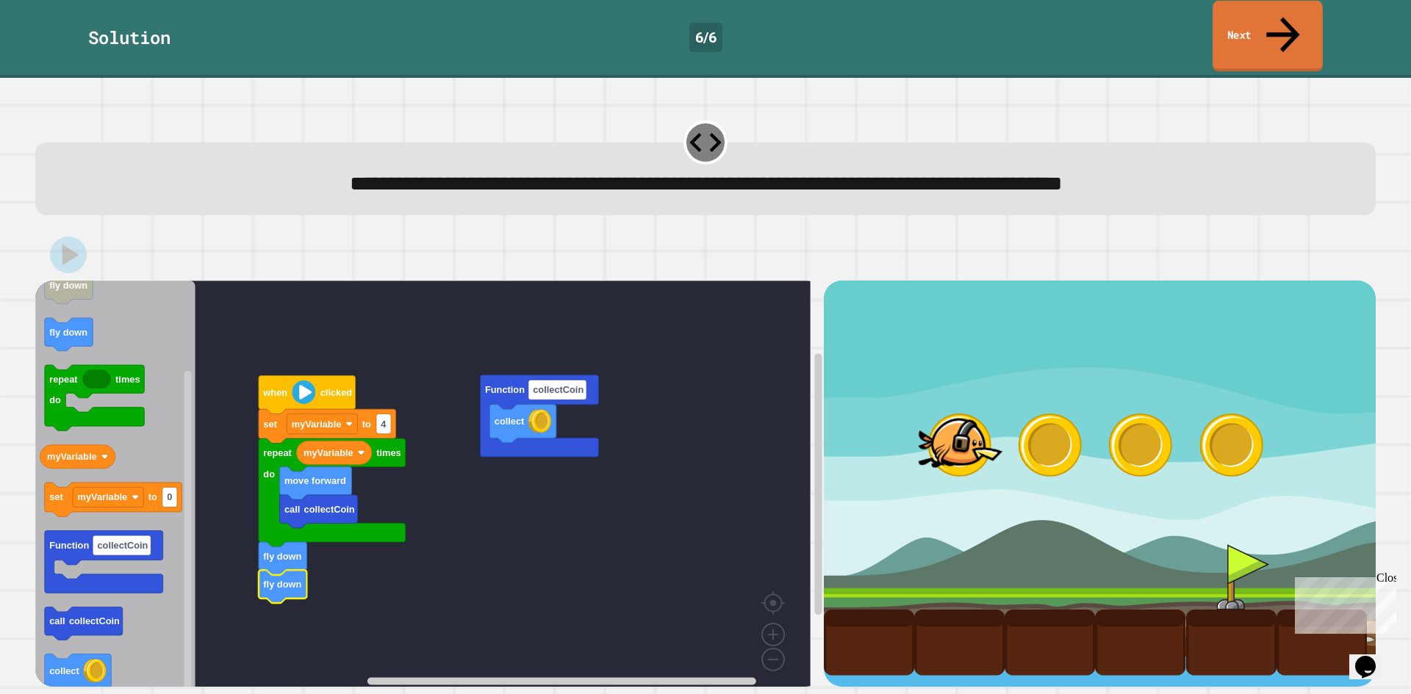
click at [1259, 7] on link "Next" at bounding box center [1268, 36] width 110 height 71
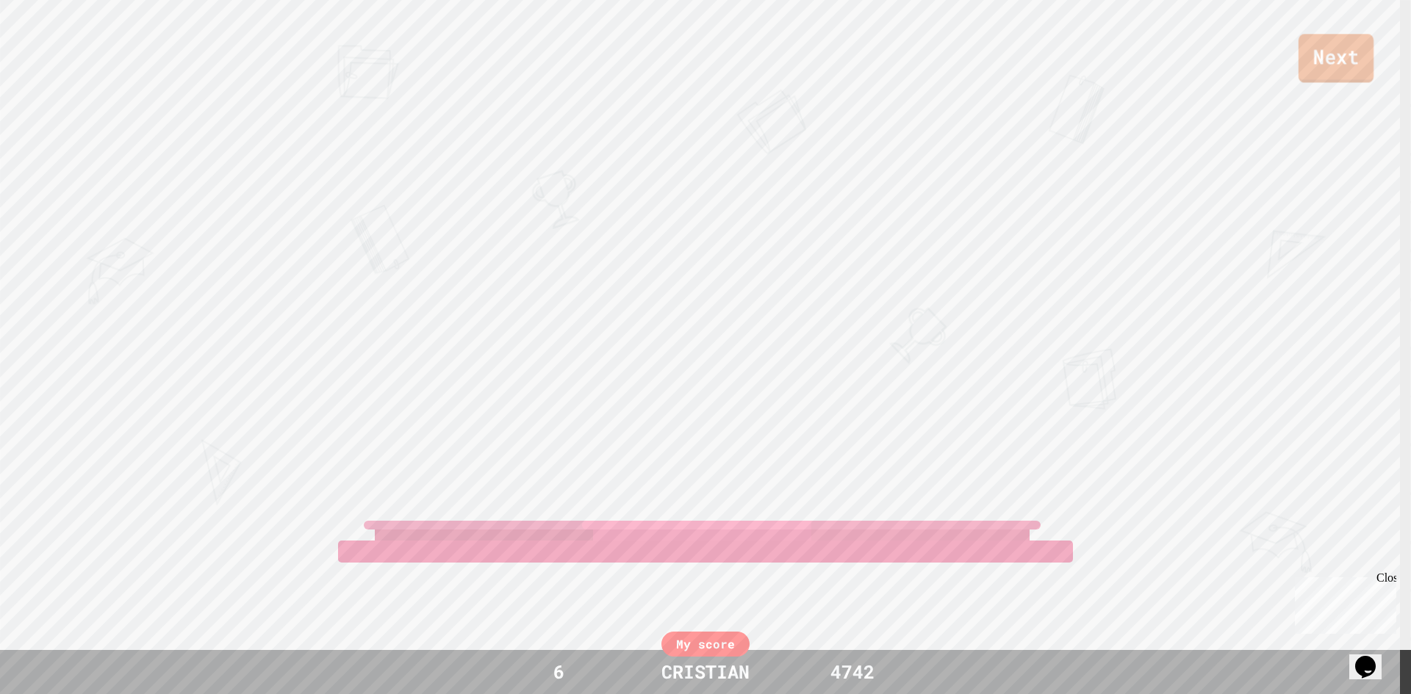
click at [1332, 59] on link "Next" at bounding box center [1336, 58] width 75 height 49
